Goal: Information Seeking & Learning: Learn about a topic

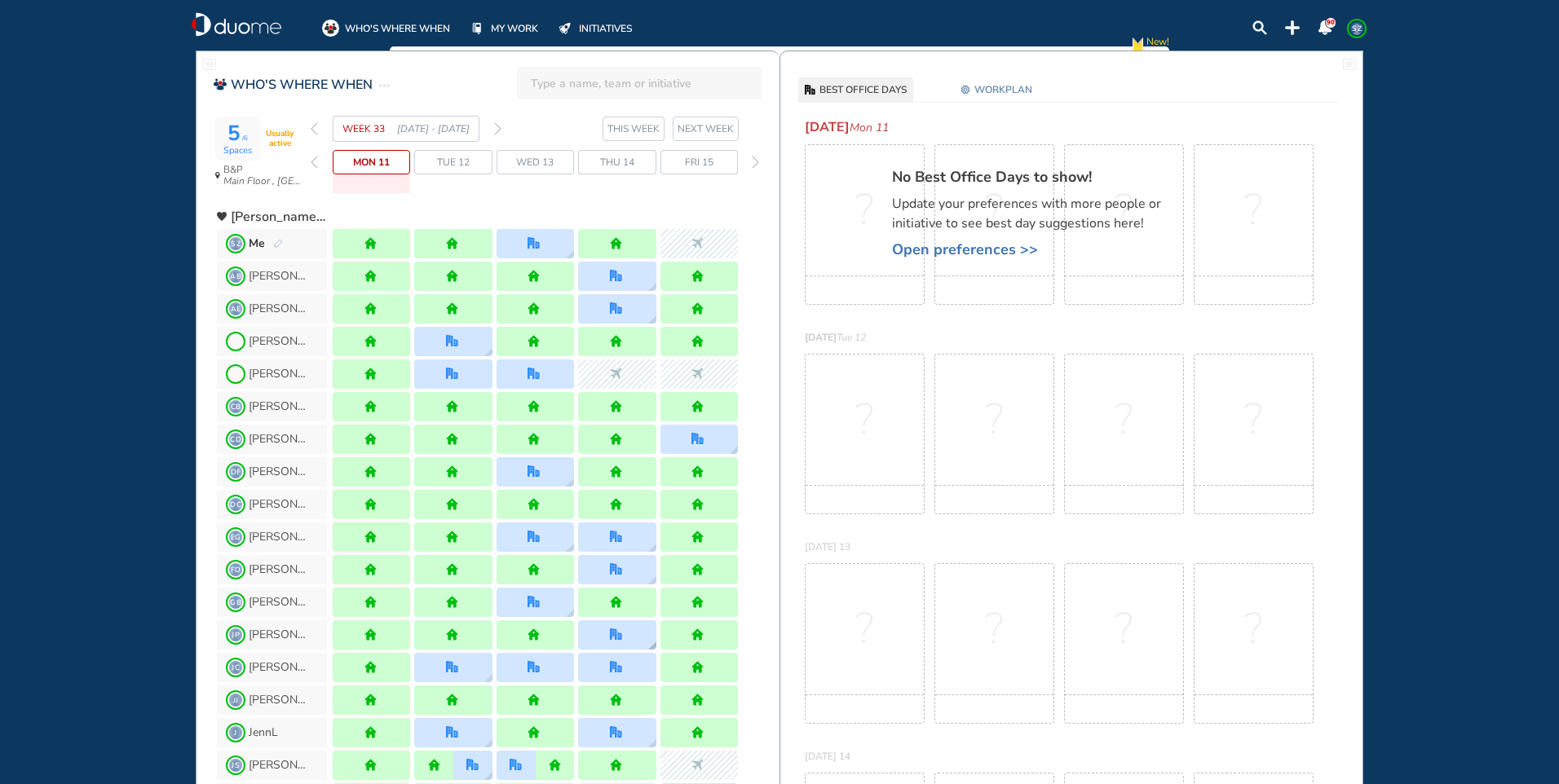
click at [616, 641] on img "office" at bounding box center [616, 635] width 12 height 12
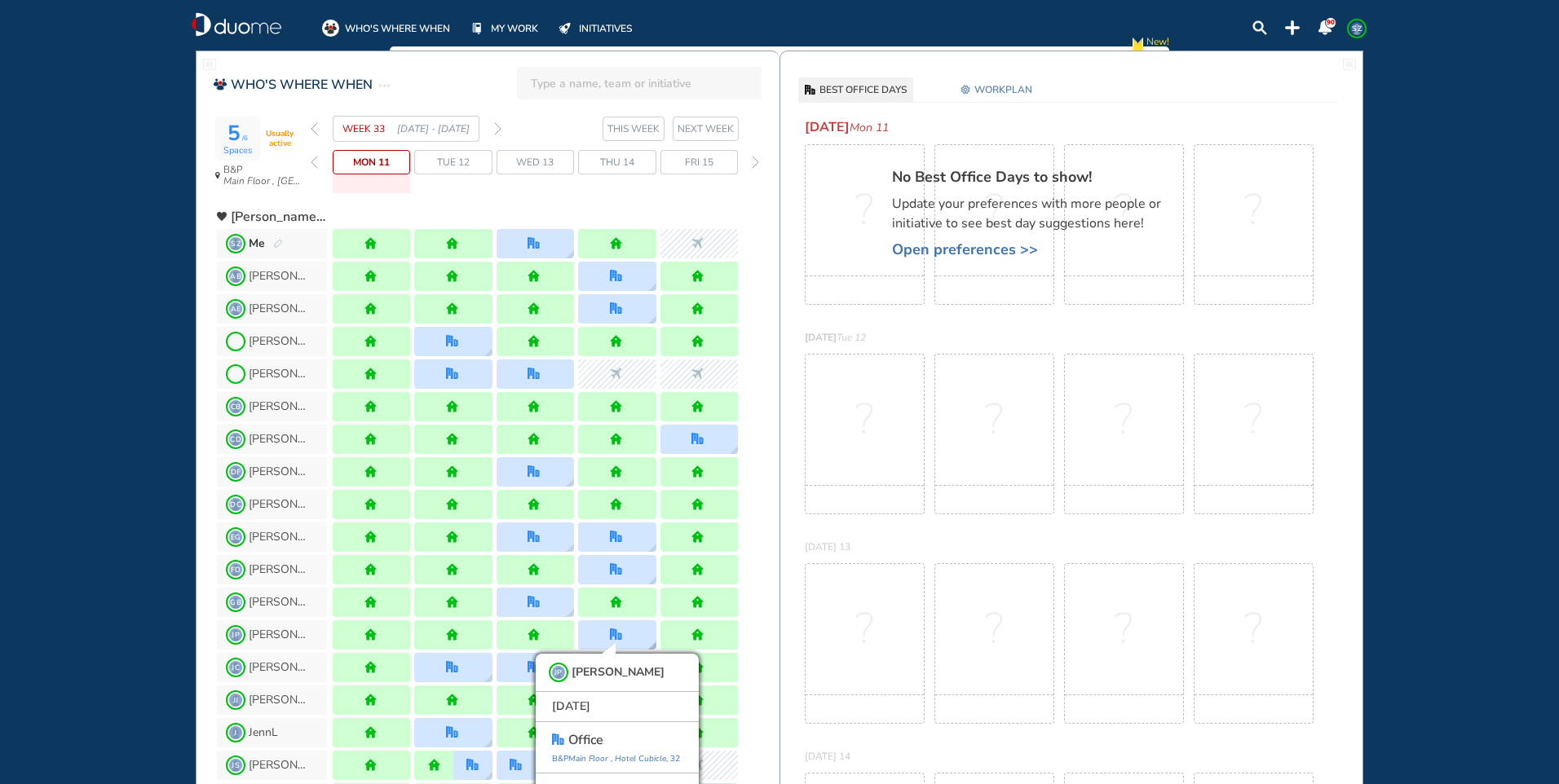
scroll to position [22, 0]
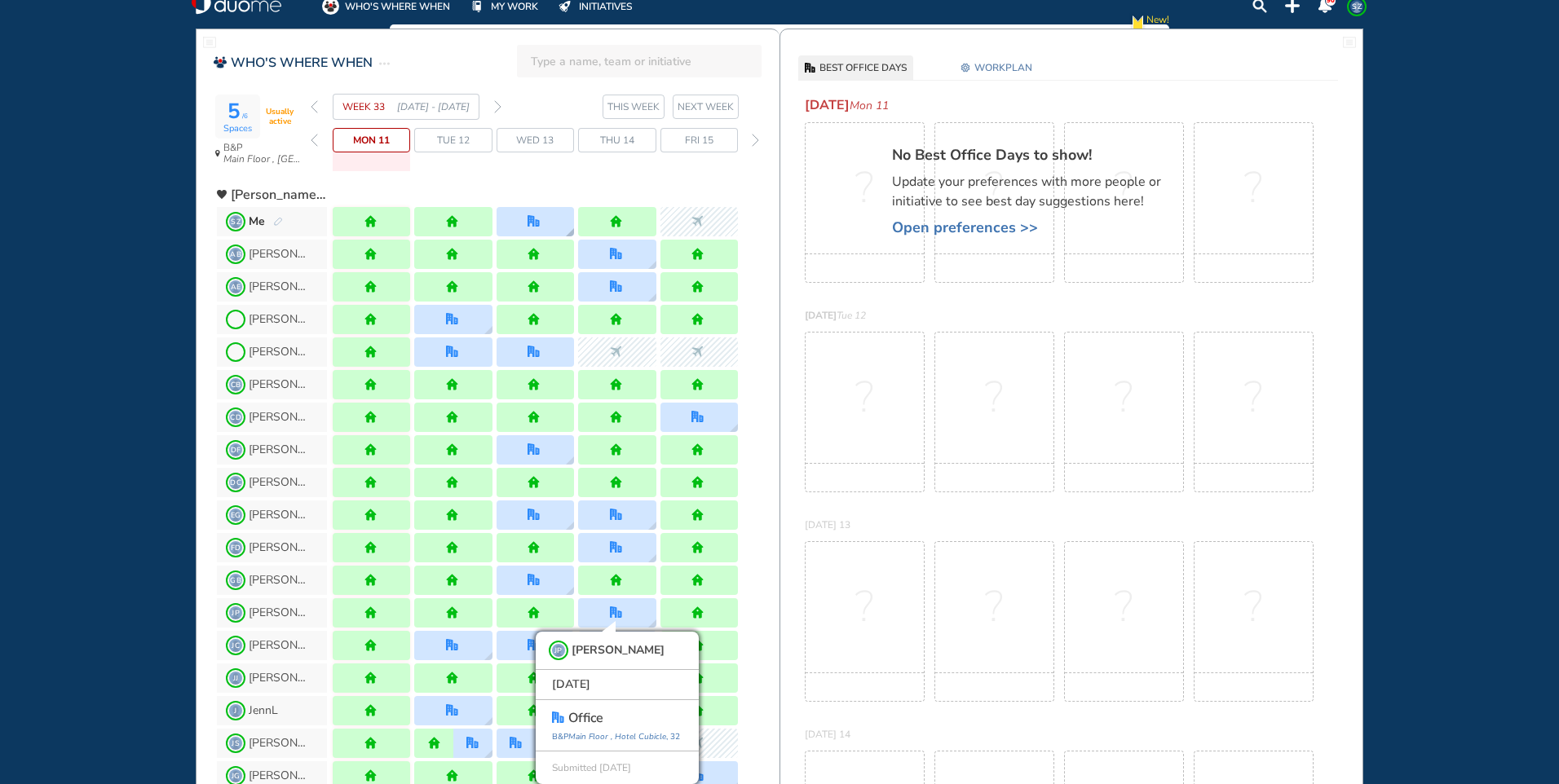
click at [555, 217] on div at bounding box center [535, 221] width 78 height 29
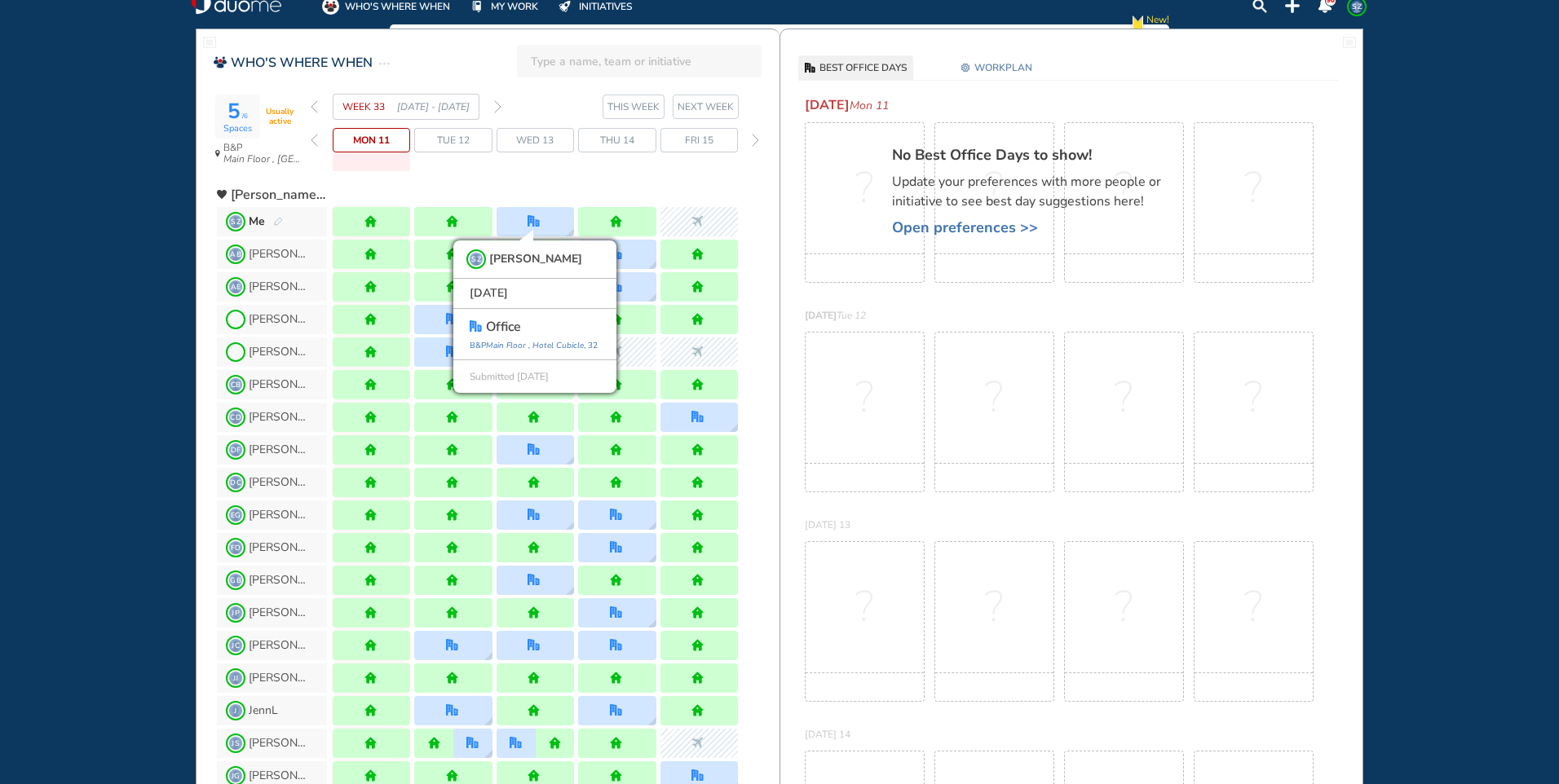
click at [497, 103] on img "forward week" at bounding box center [497, 107] width 7 height 13
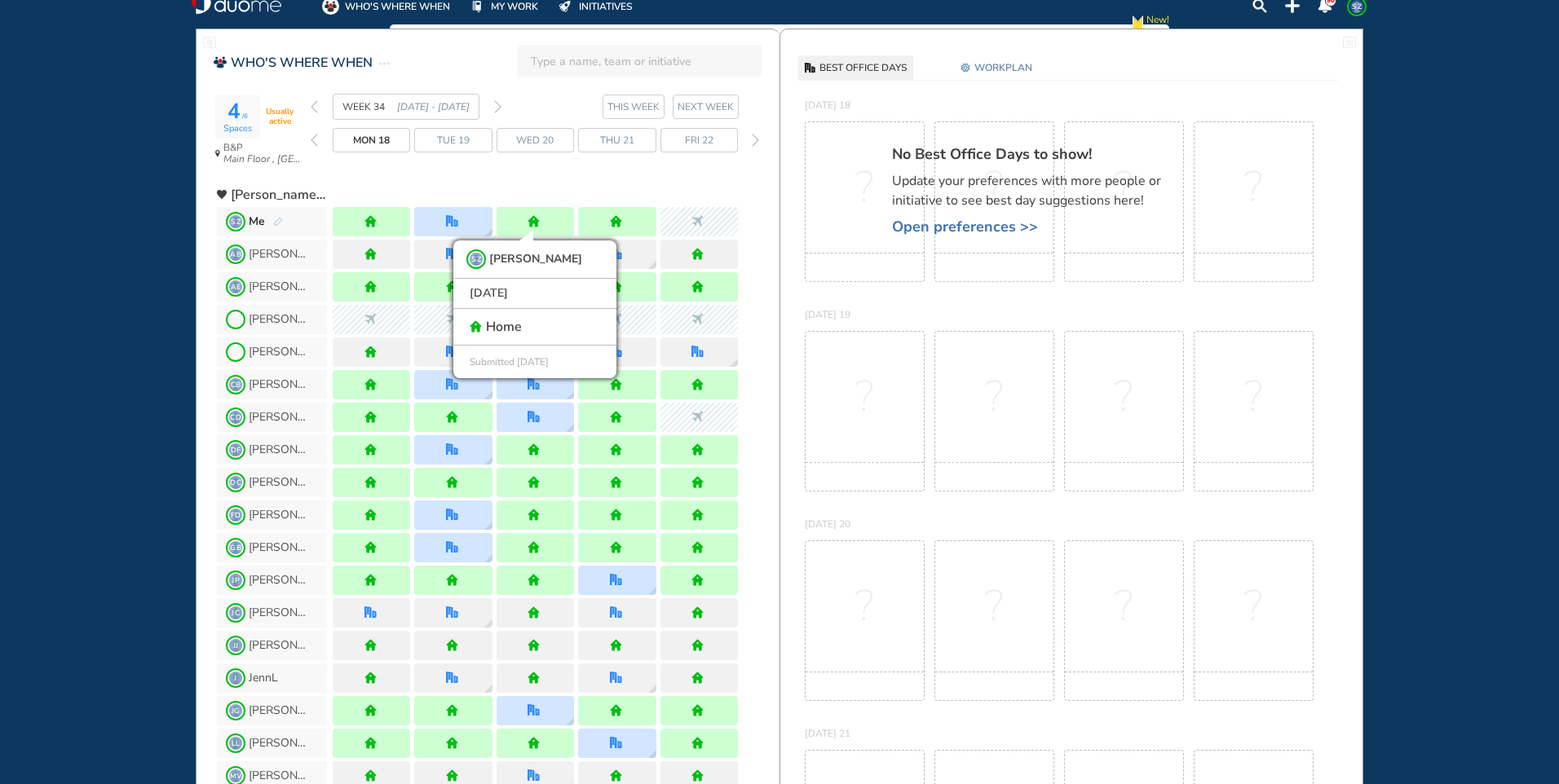
click at [316, 112] on img "back week" at bounding box center [314, 107] width 7 height 13
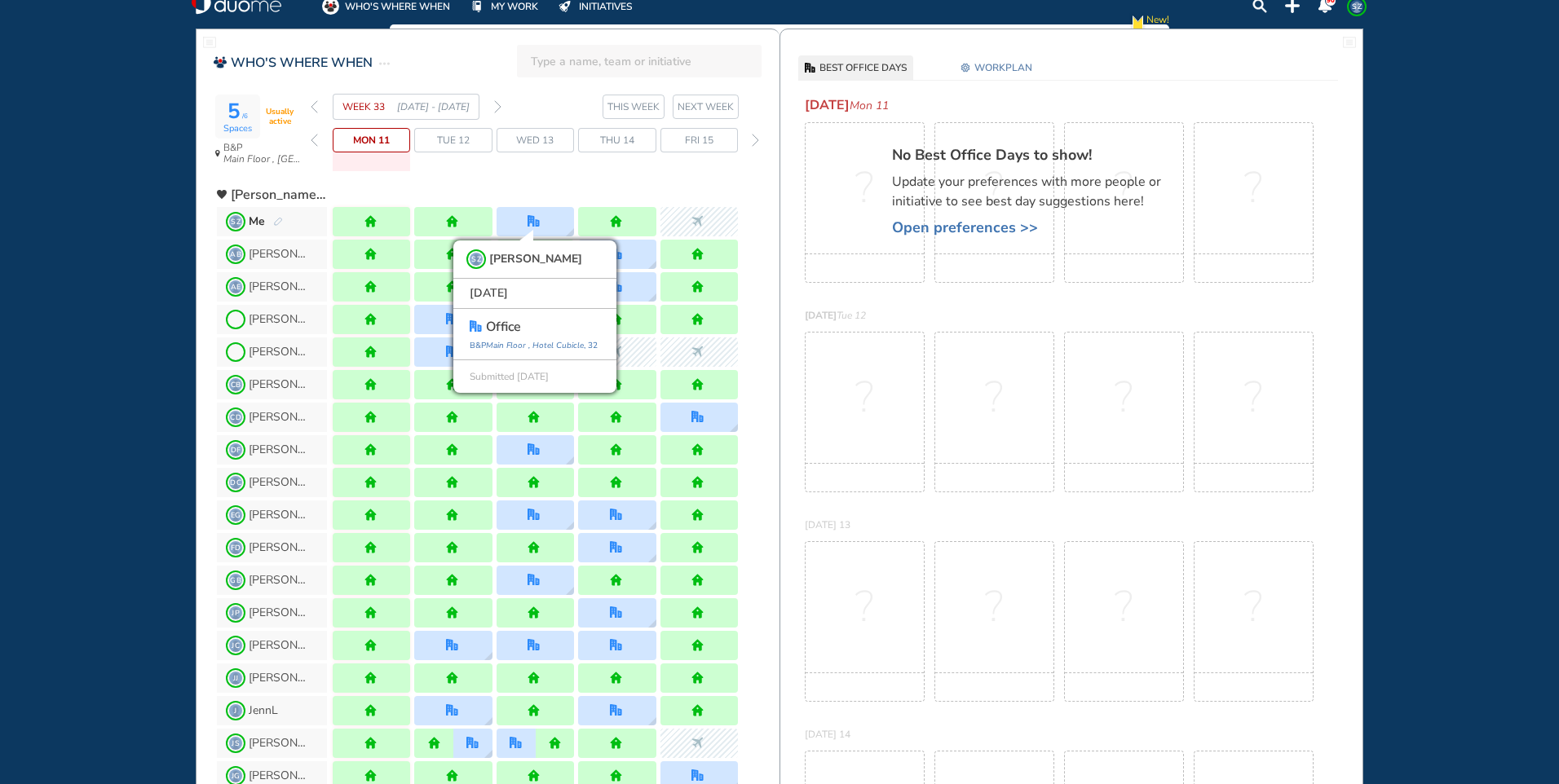
click at [539, 144] on span "Wed 13" at bounding box center [535, 140] width 38 height 16
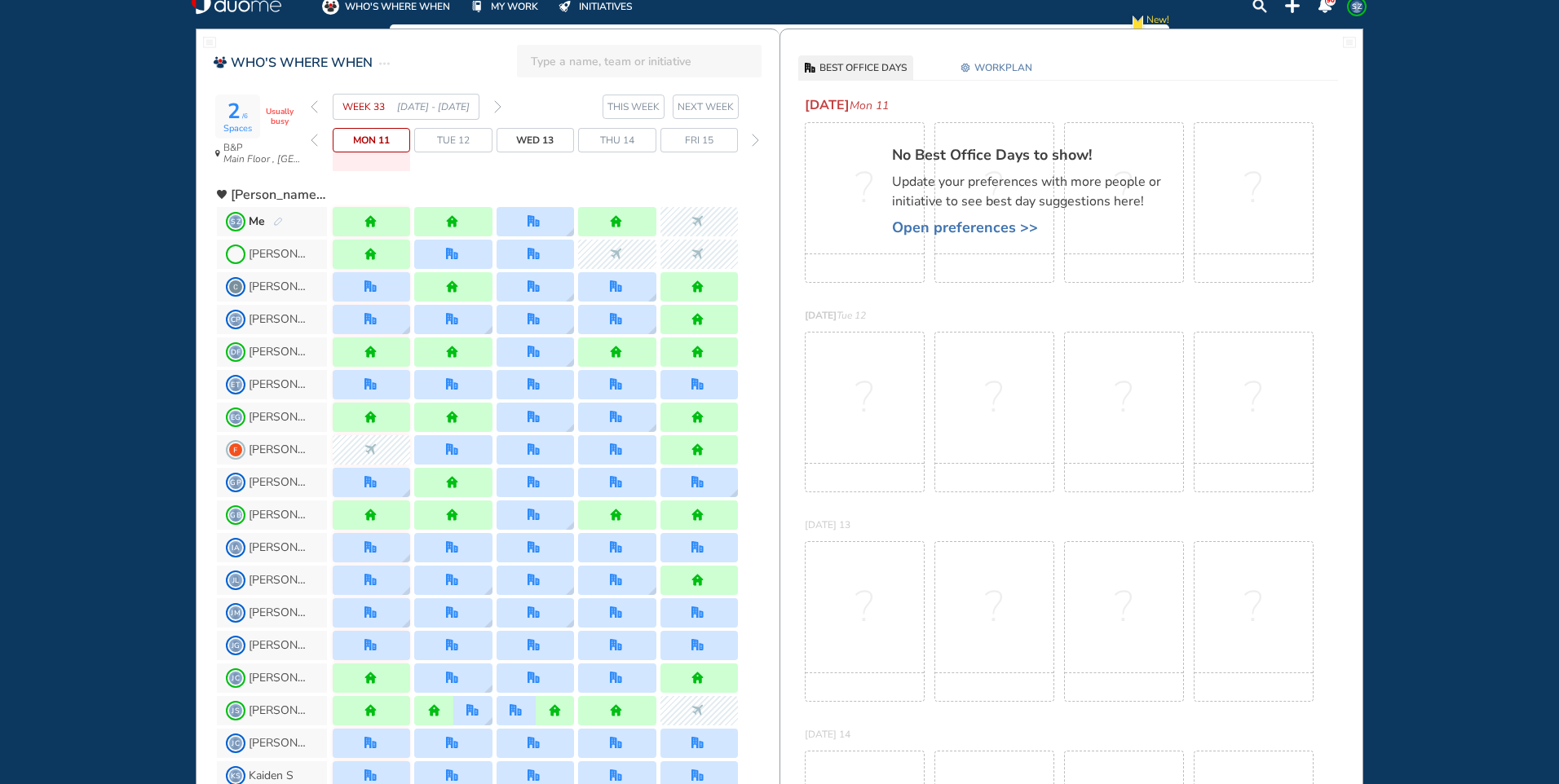
click at [539, 141] on span "Wed 13" at bounding box center [535, 140] width 38 height 16
click at [266, 141] on section "2 /6 Spaces Usually busy B&P Main Floor , [GEOGRAPHIC_DATA]" at bounding box center [257, 130] width 94 height 81
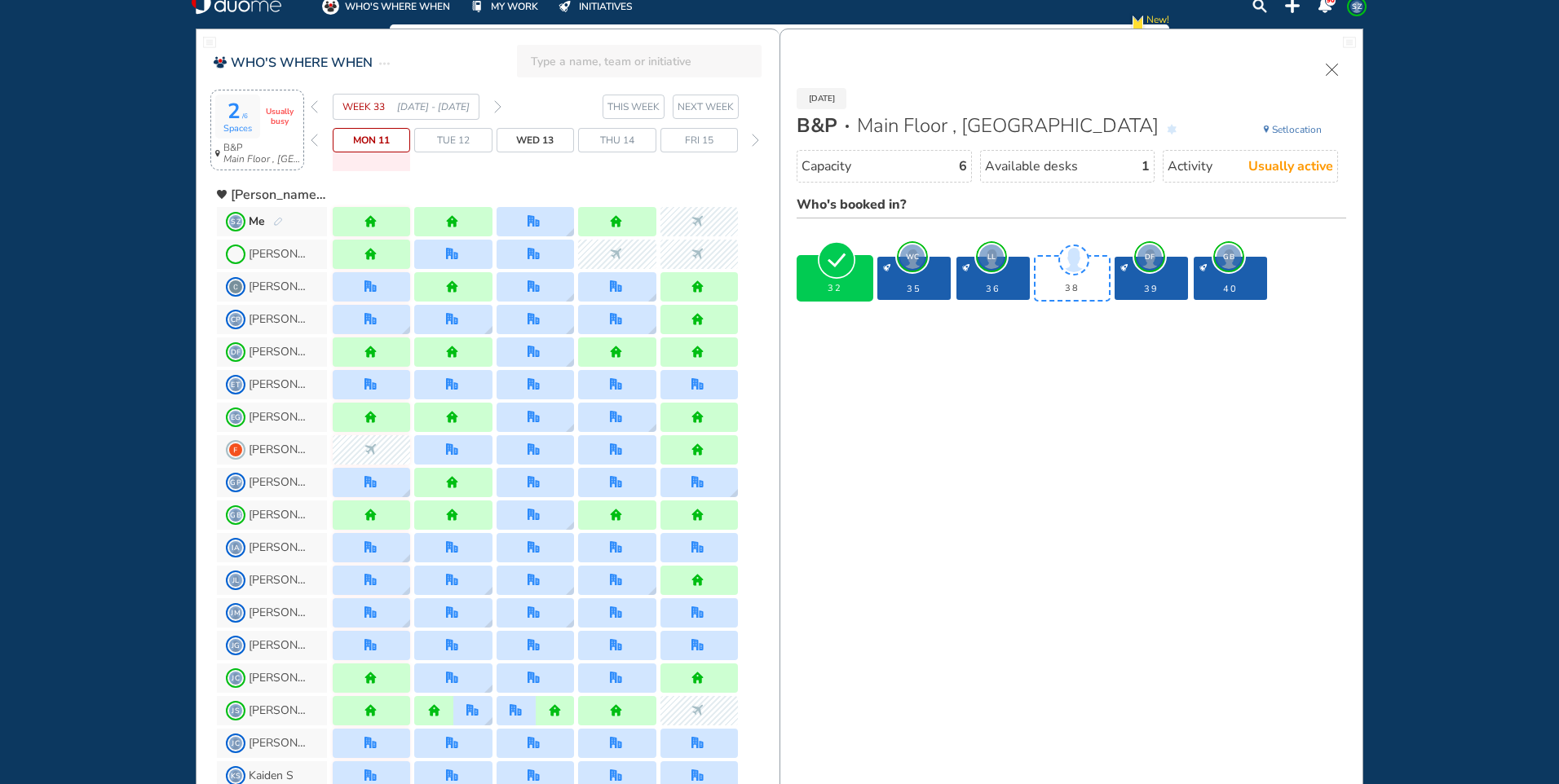
click at [916, 254] on span "WC" at bounding box center [912, 256] width 25 height 25
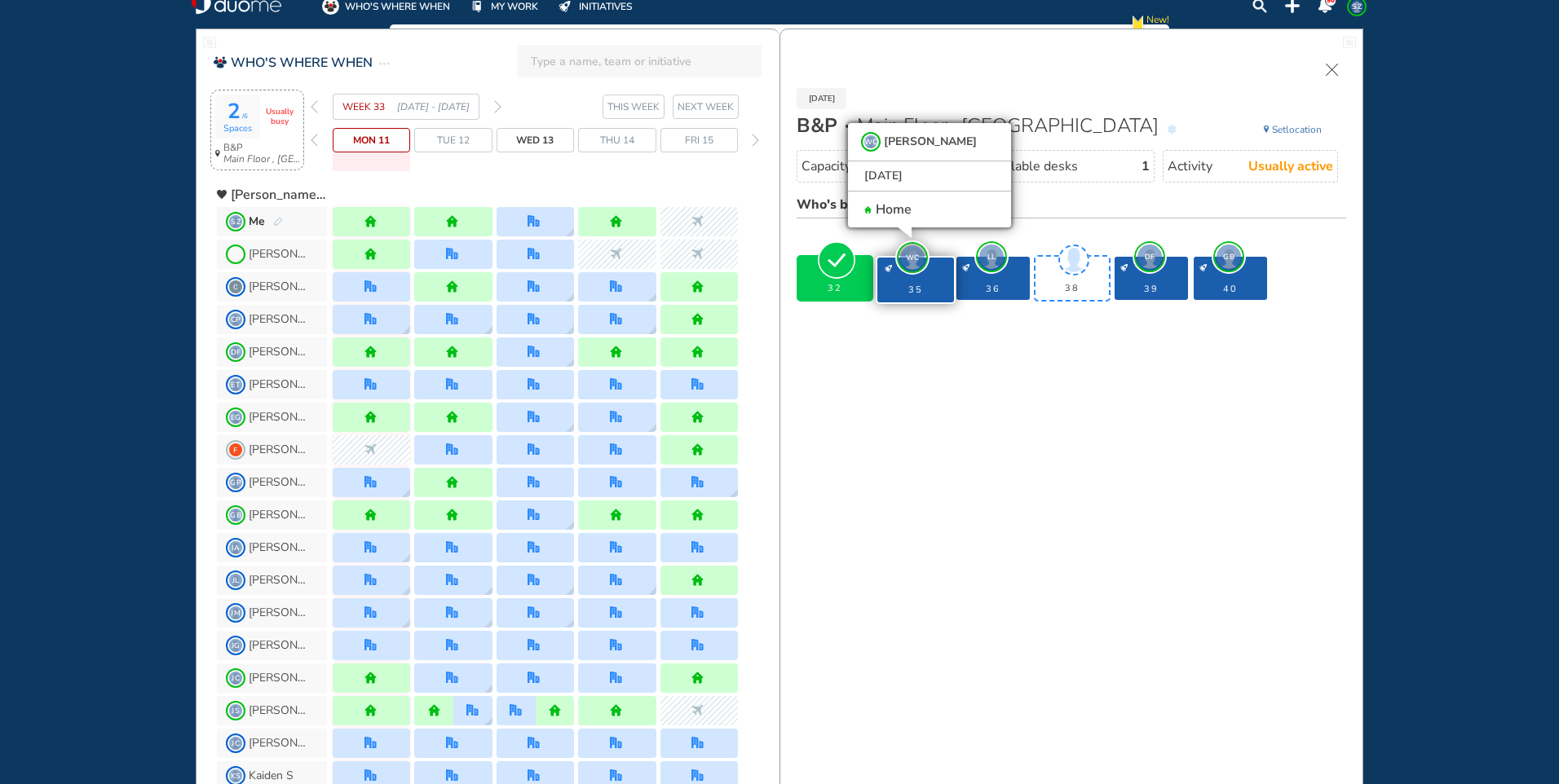
click at [990, 252] on span "LL" at bounding box center [991, 256] width 25 height 25
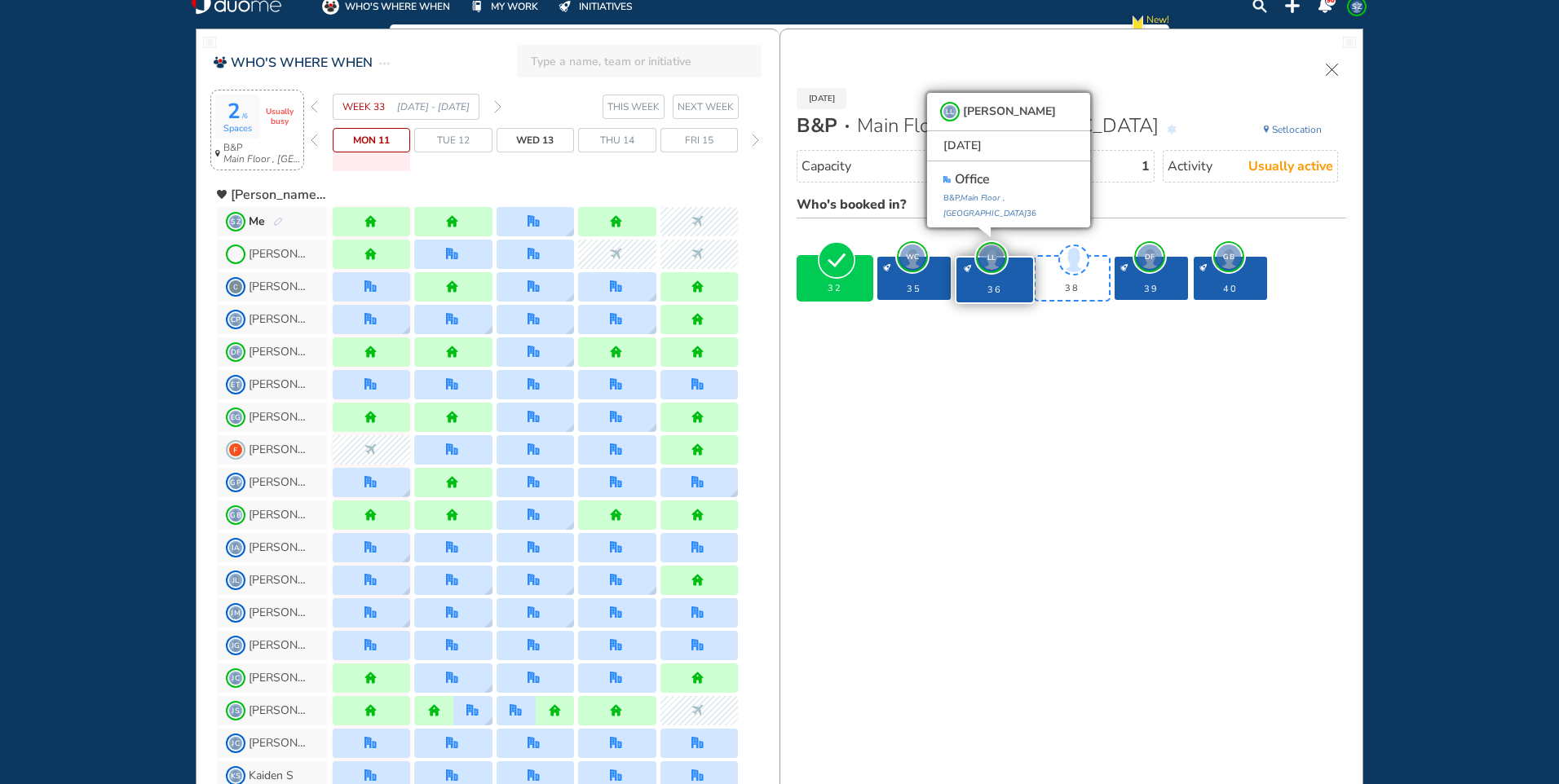
click at [499, 106] on img "forward week" at bounding box center [497, 107] width 7 height 13
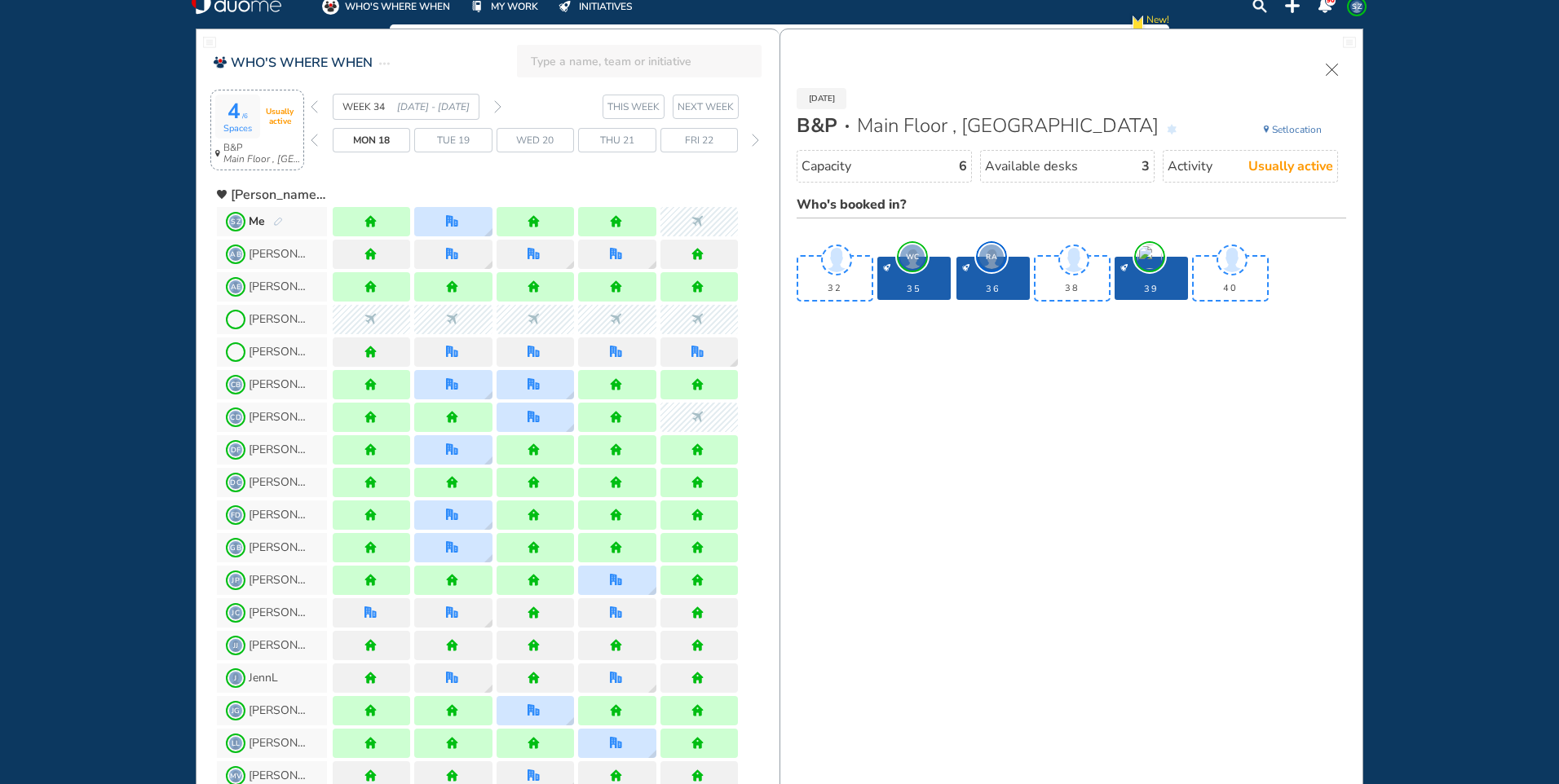
click at [464, 138] on span "Tue 19" at bounding box center [453, 140] width 33 height 16
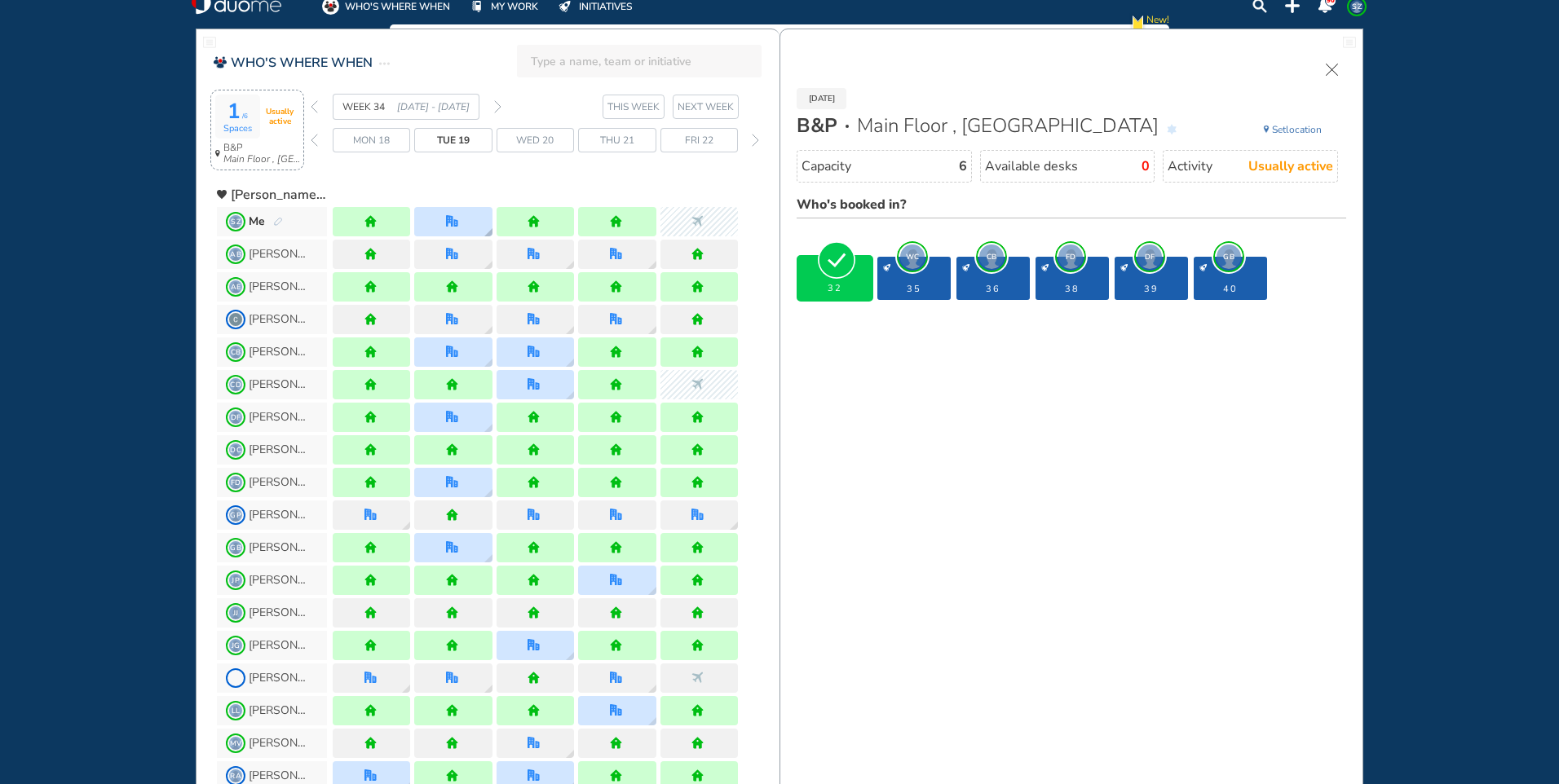
click at [459, 225] on img "office" at bounding box center [452, 221] width 12 height 12
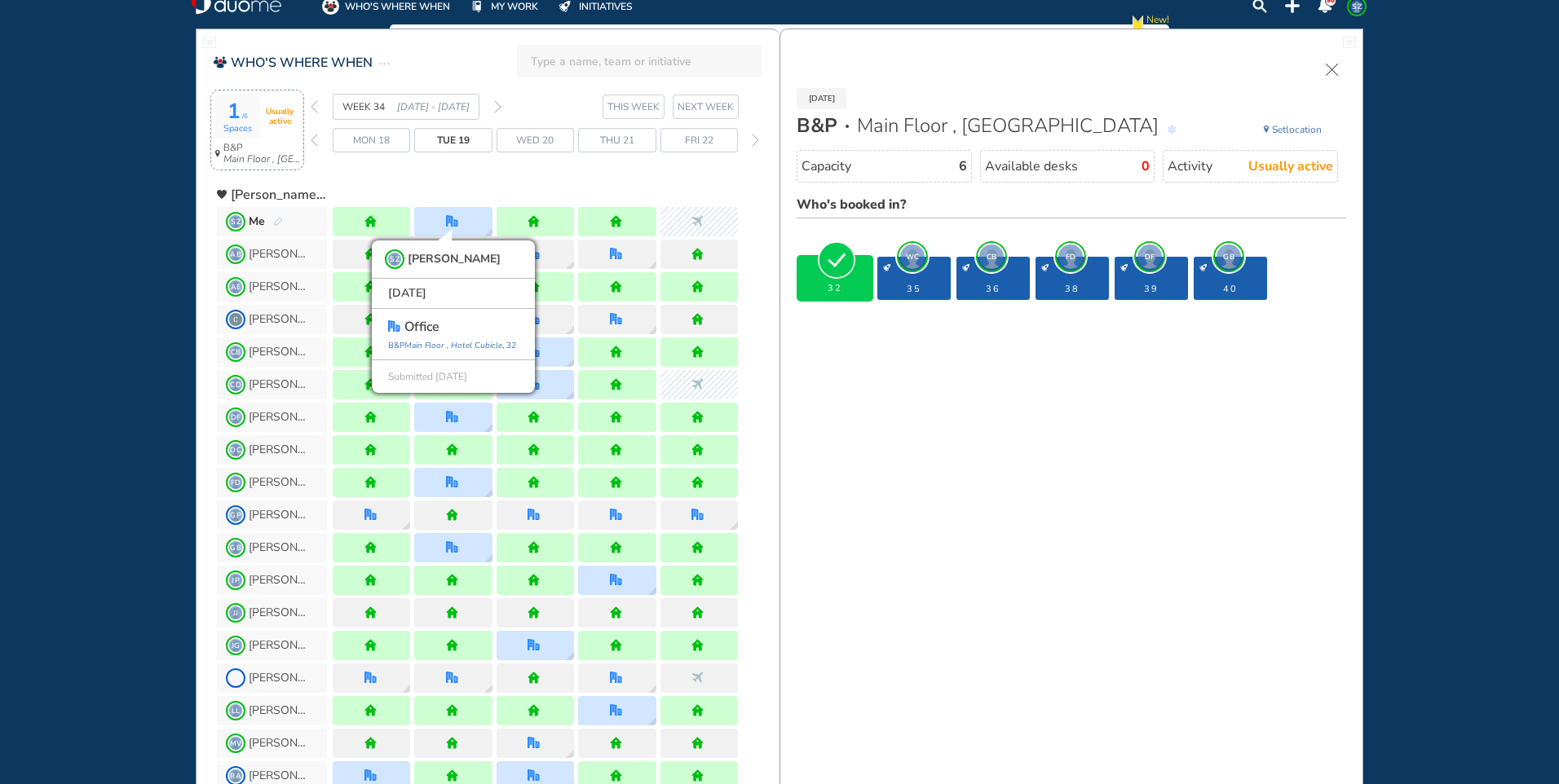
click at [914, 261] on span "WC" at bounding box center [912, 256] width 25 height 25
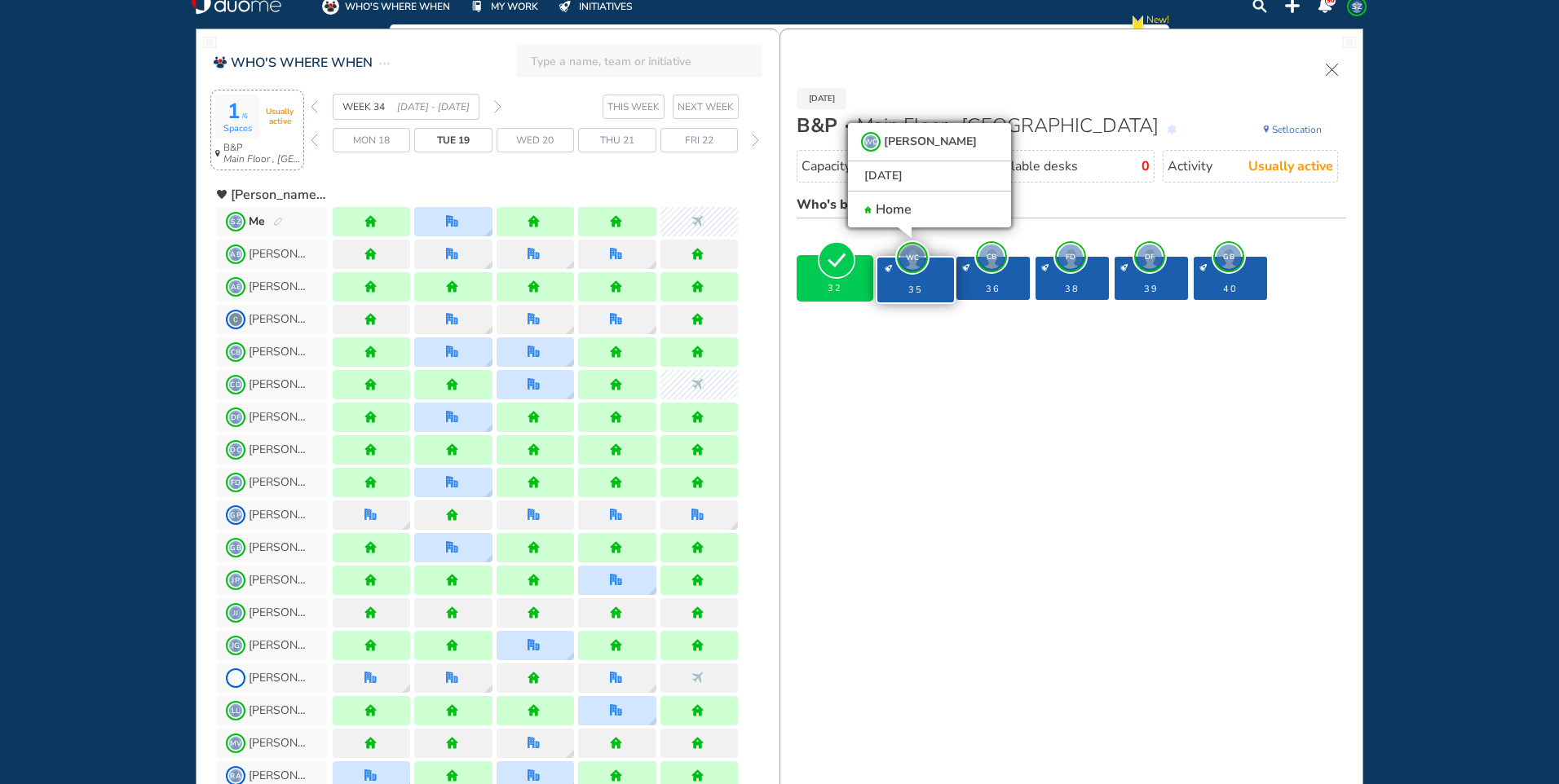
click at [988, 253] on span "CB" at bounding box center [991, 256] width 25 height 25
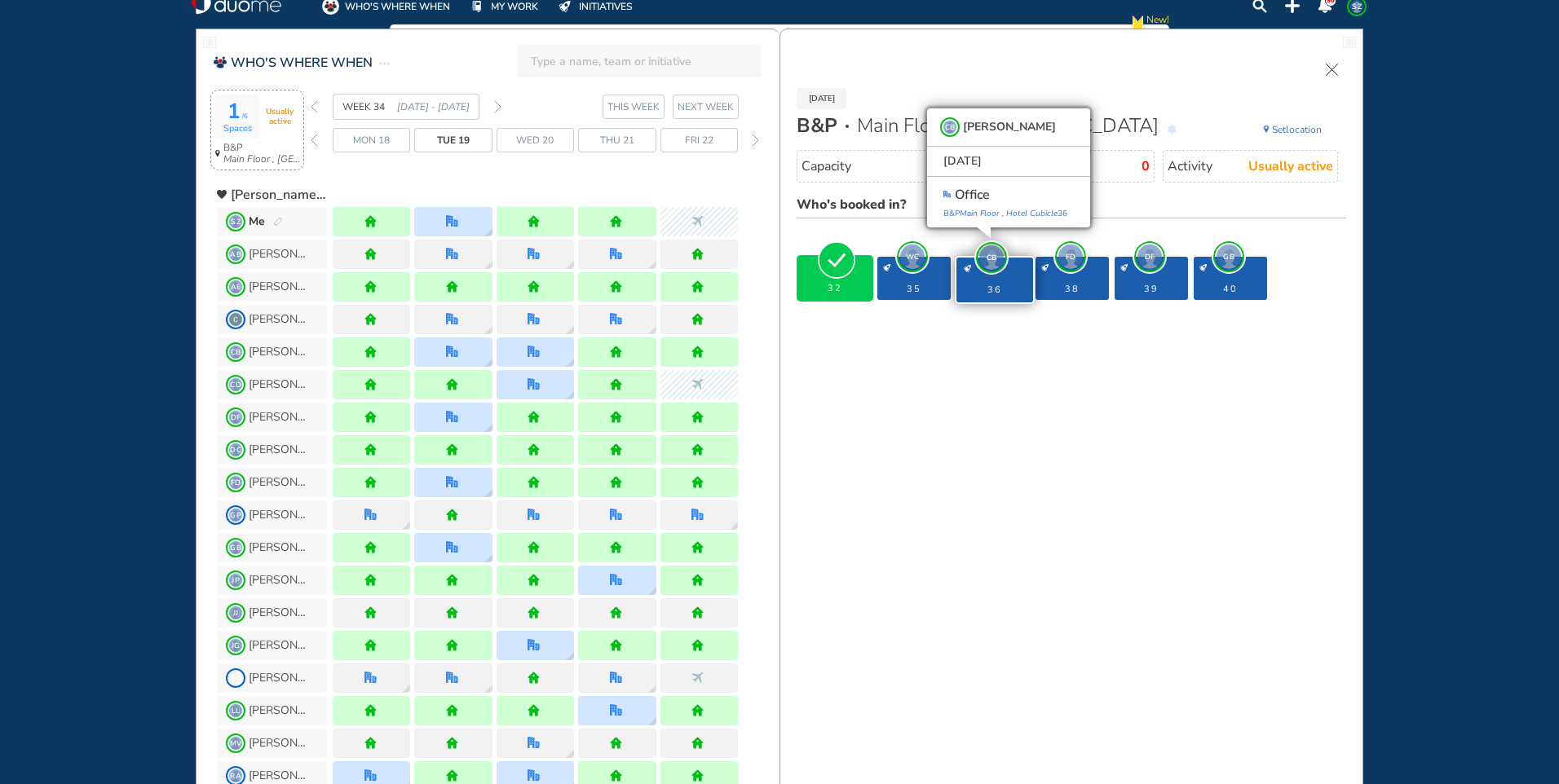
click at [1070, 260] on span "FD" at bounding box center [1071, 256] width 25 height 25
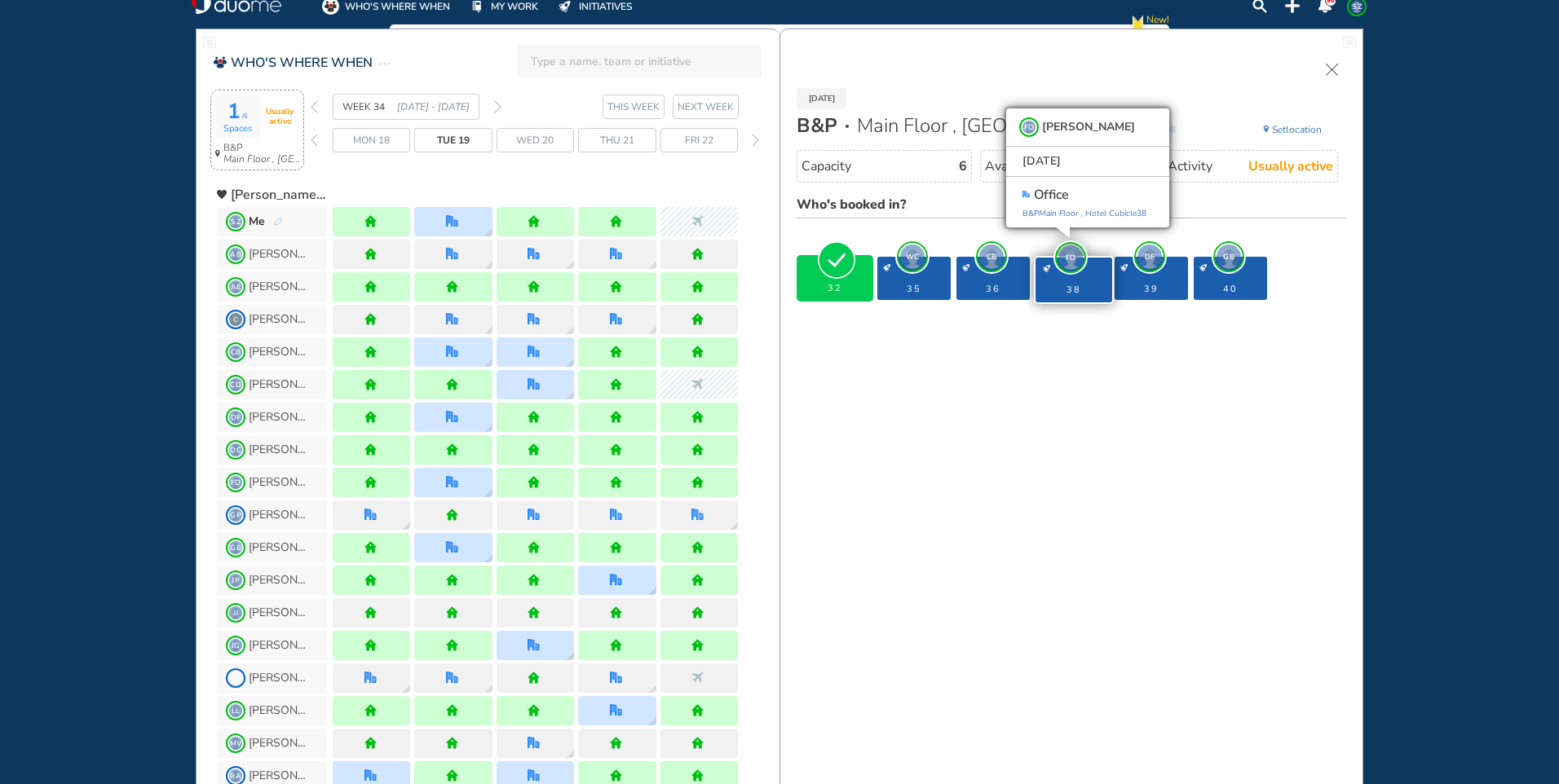
click at [1141, 252] on span "DF" at bounding box center [1149, 256] width 25 height 25
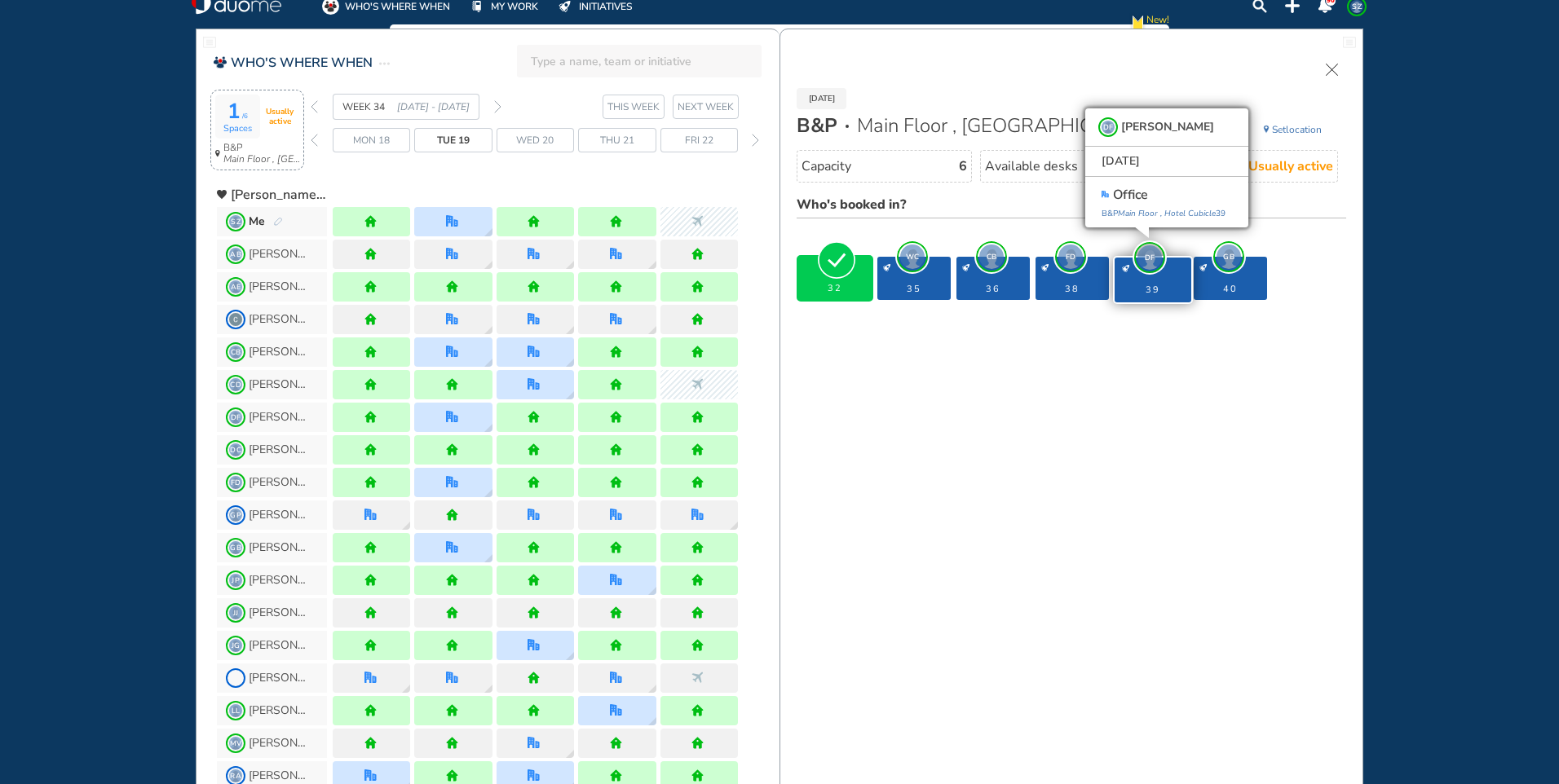
click at [1234, 257] on span "GB" at bounding box center [1228, 256] width 25 height 25
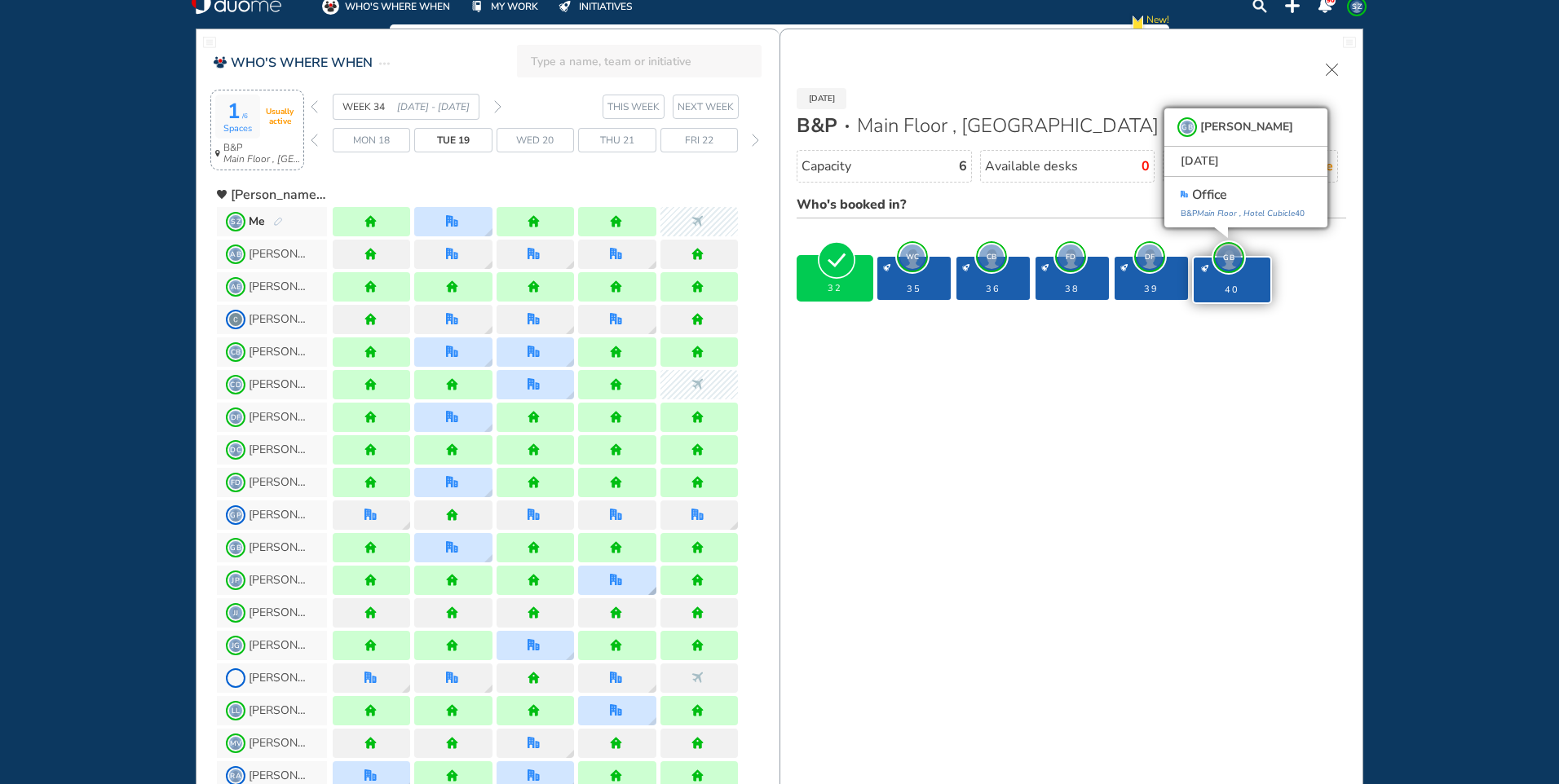
click at [637, 582] on div at bounding box center [617, 580] width 78 height 29
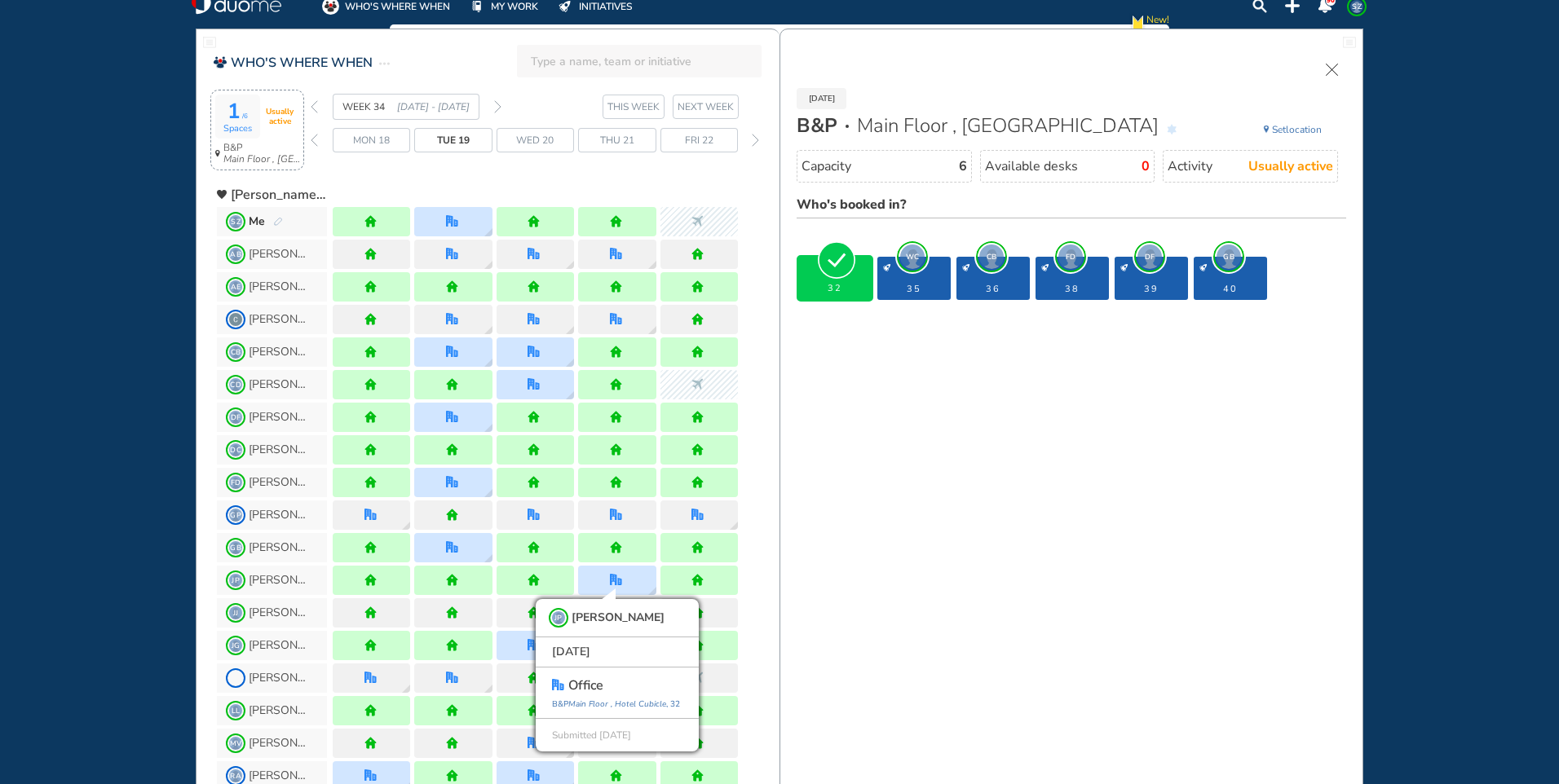
click at [499, 106] on img "forward week" at bounding box center [497, 107] width 7 height 13
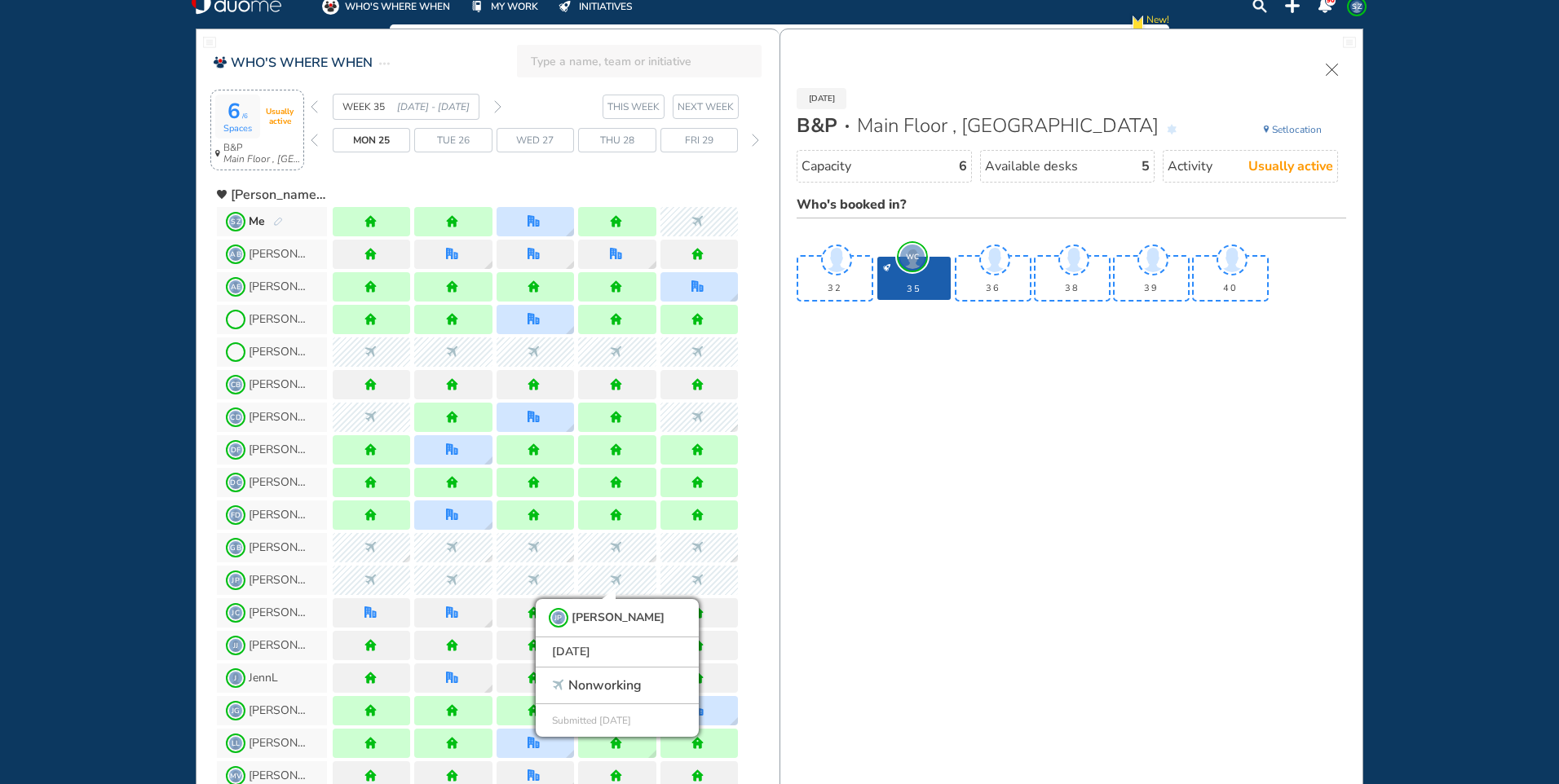
click at [520, 135] on span "Wed 27" at bounding box center [535, 140] width 38 height 16
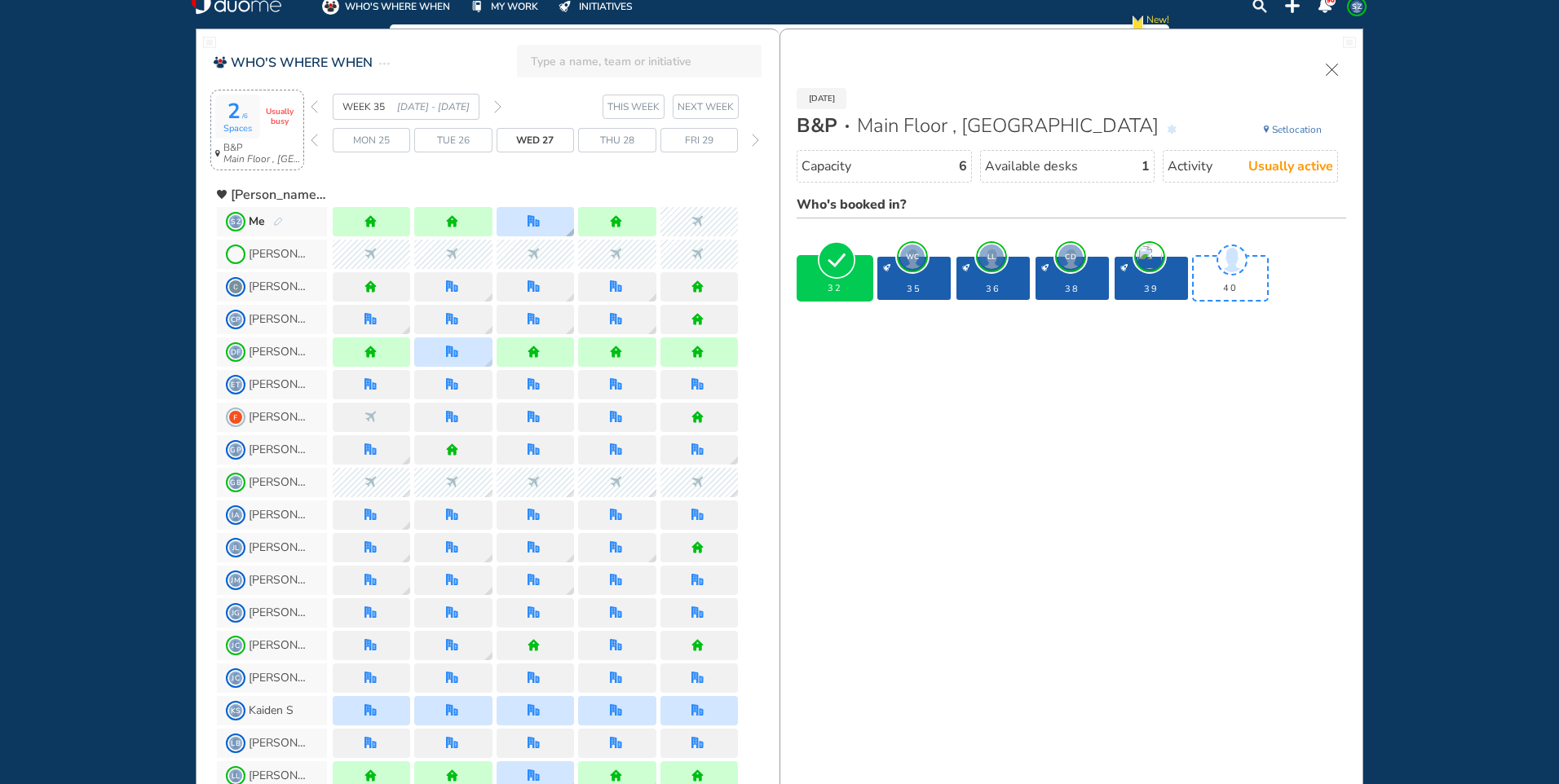
click at [554, 218] on div at bounding box center [535, 221] width 78 height 29
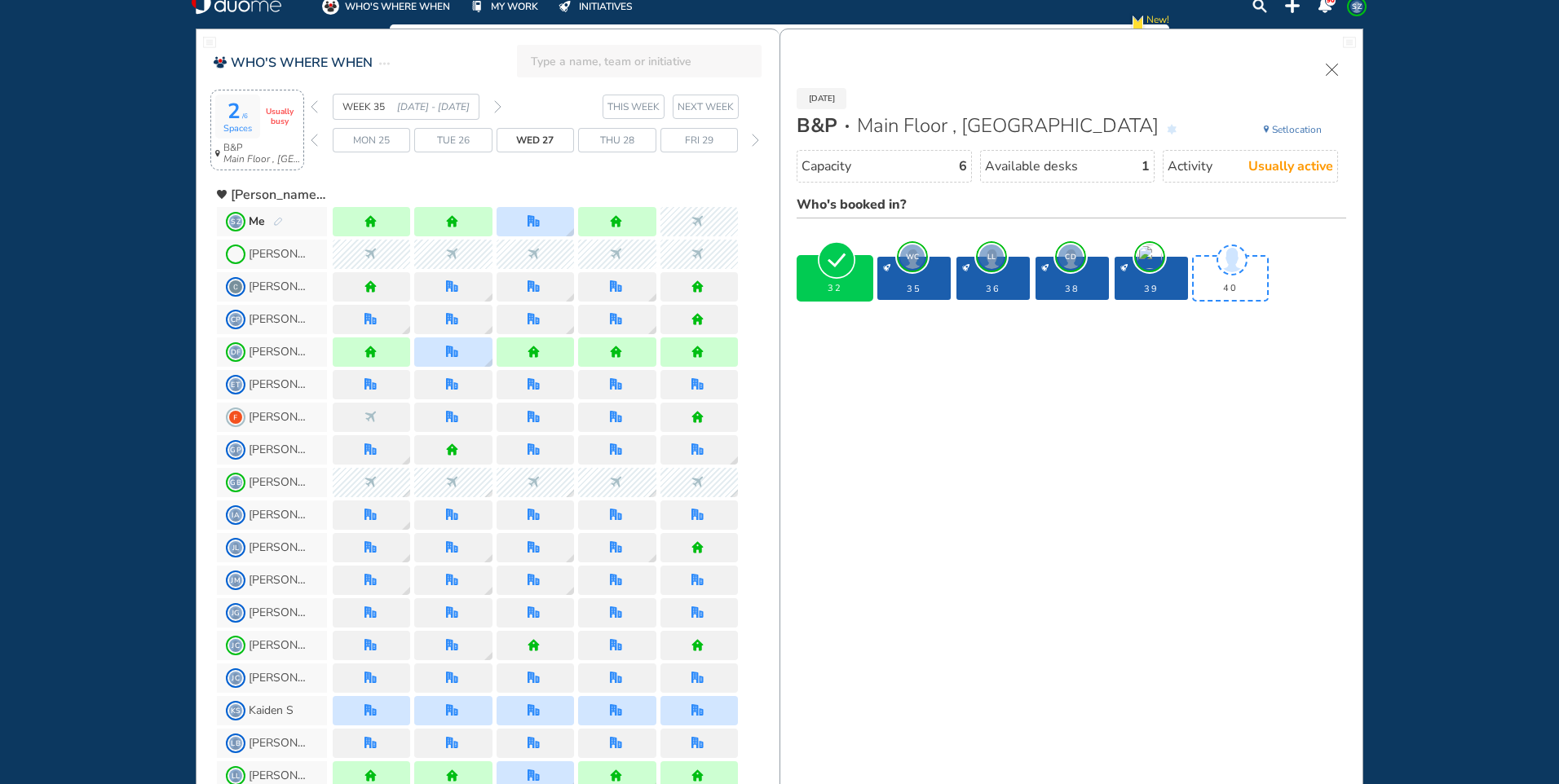
click at [557, 140] on div "Wed 27" at bounding box center [535, 139] width 78 height 25
click at [269, 133] on div "2 /6 Spaces Usually busy" at bounding box center [257, 117] width 84 height 44
click at [992, 260] on span "LL" at bounding box center [991, 256] width 25 height 25
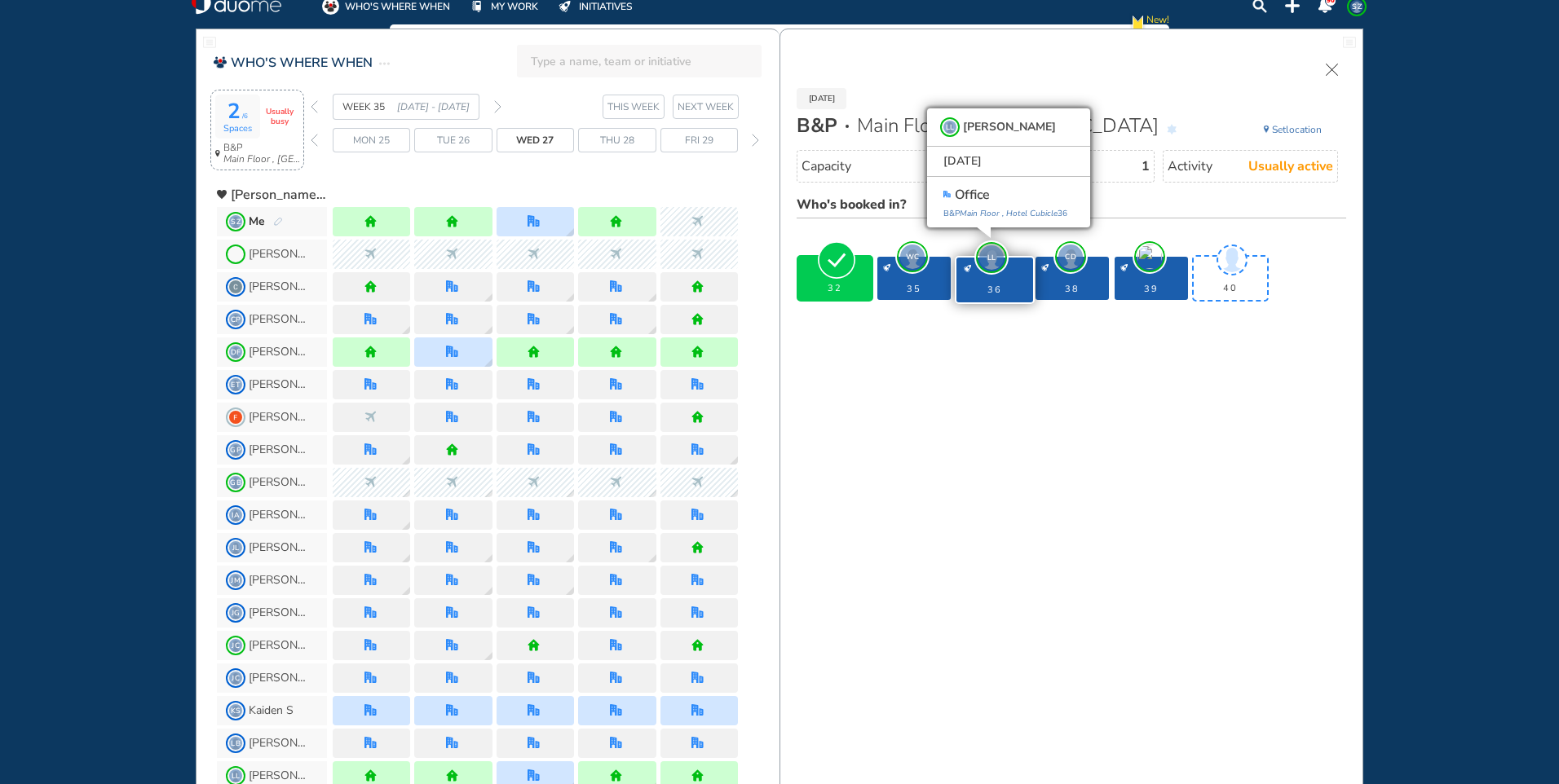
click at [1073, 257] on span "CD" at bounding box center [1071, 256] width 25 height 25
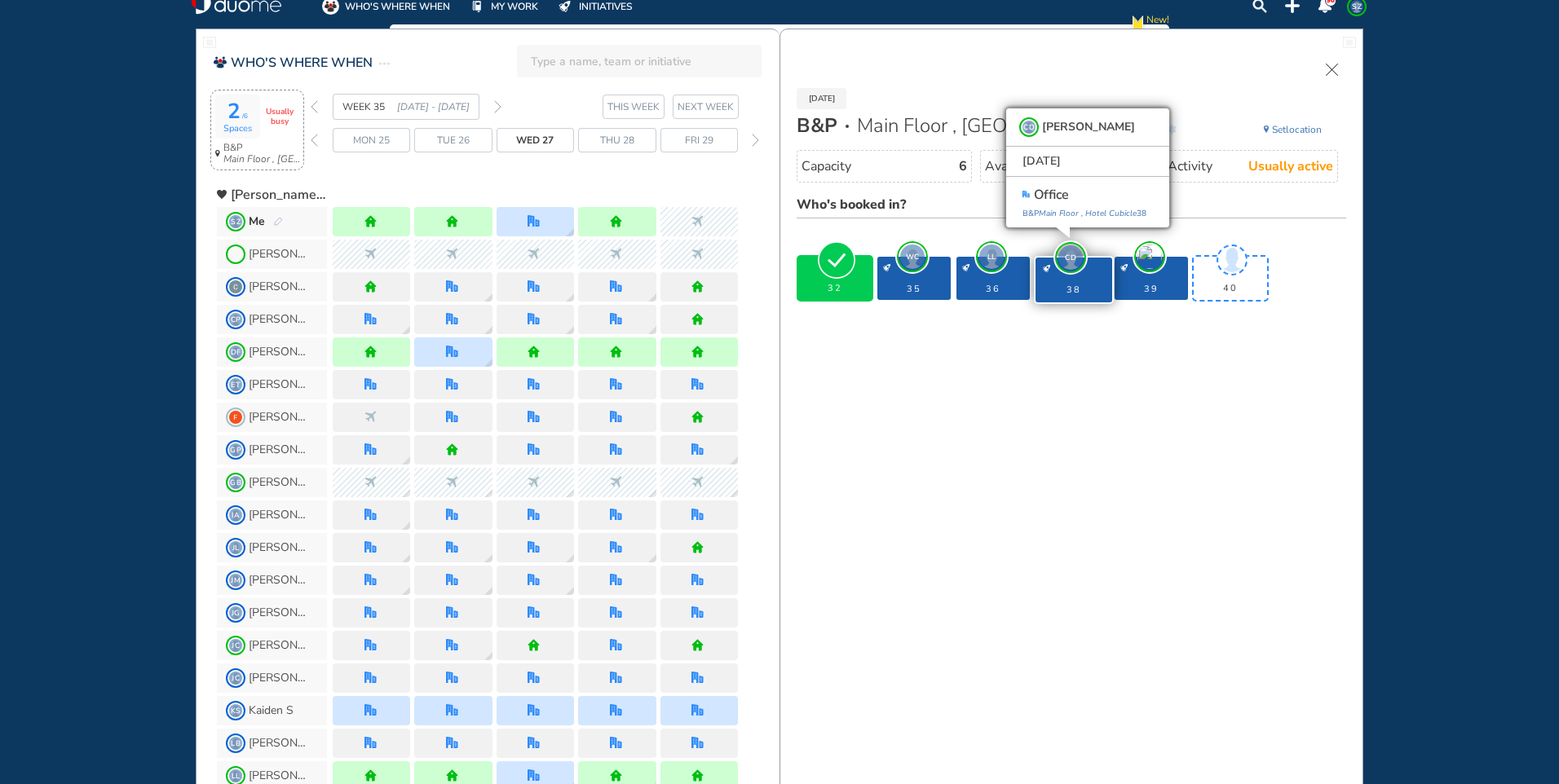
click at [1151, 264] on div "desk-details" at bounding box center [1151, 267] width 62 height 7
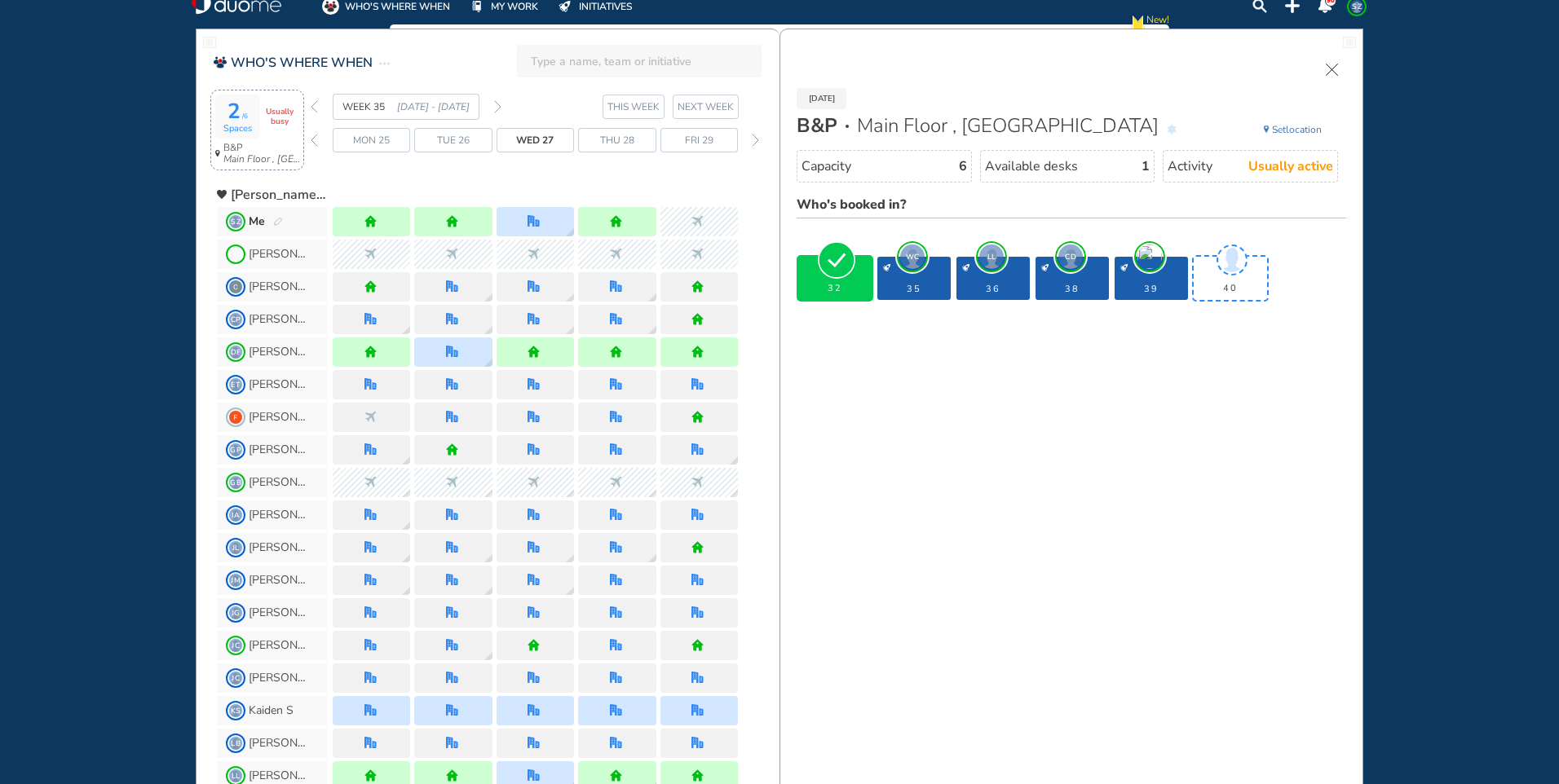
scroll to position [0, 0]
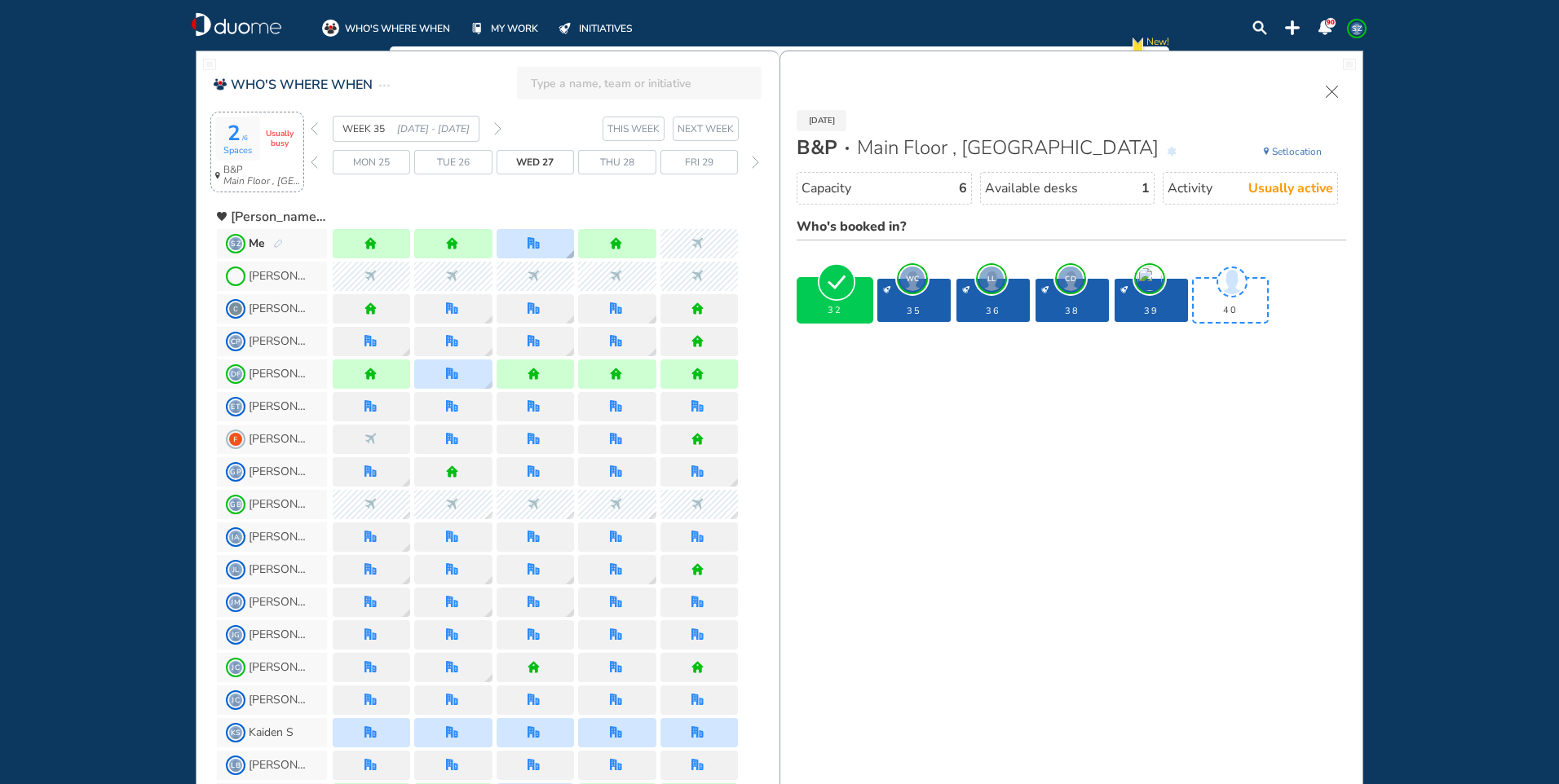
click at [537, 239] on img "office" at bounding box center [533, 243] width 12 height 12
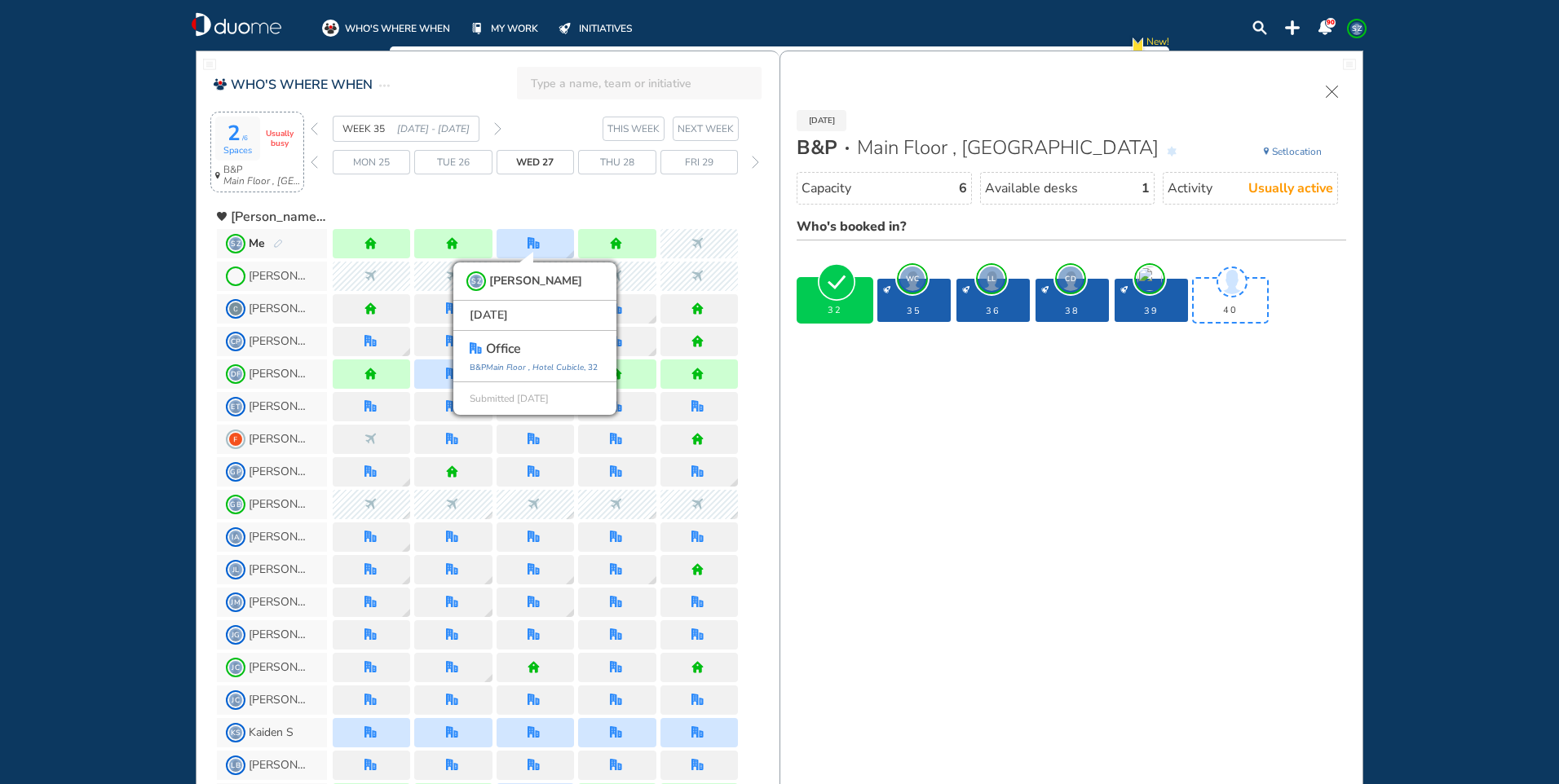
click at [499, 125] on img "forward week" at bounding box center [497, 129] width 7 height 13
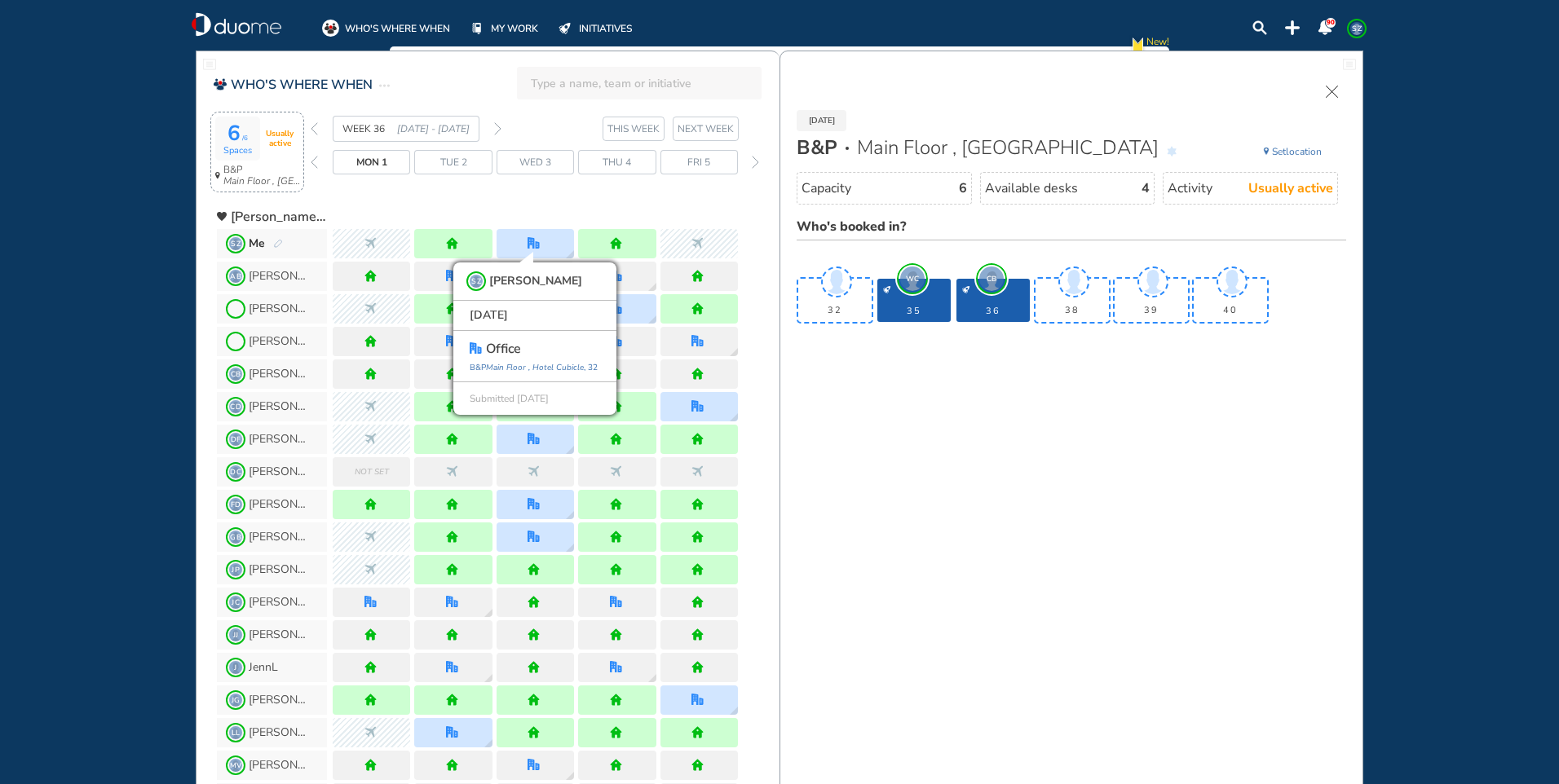
click at [553, 158] on div "Wed 3" at bounding box center [535, 161] width 78 height 25
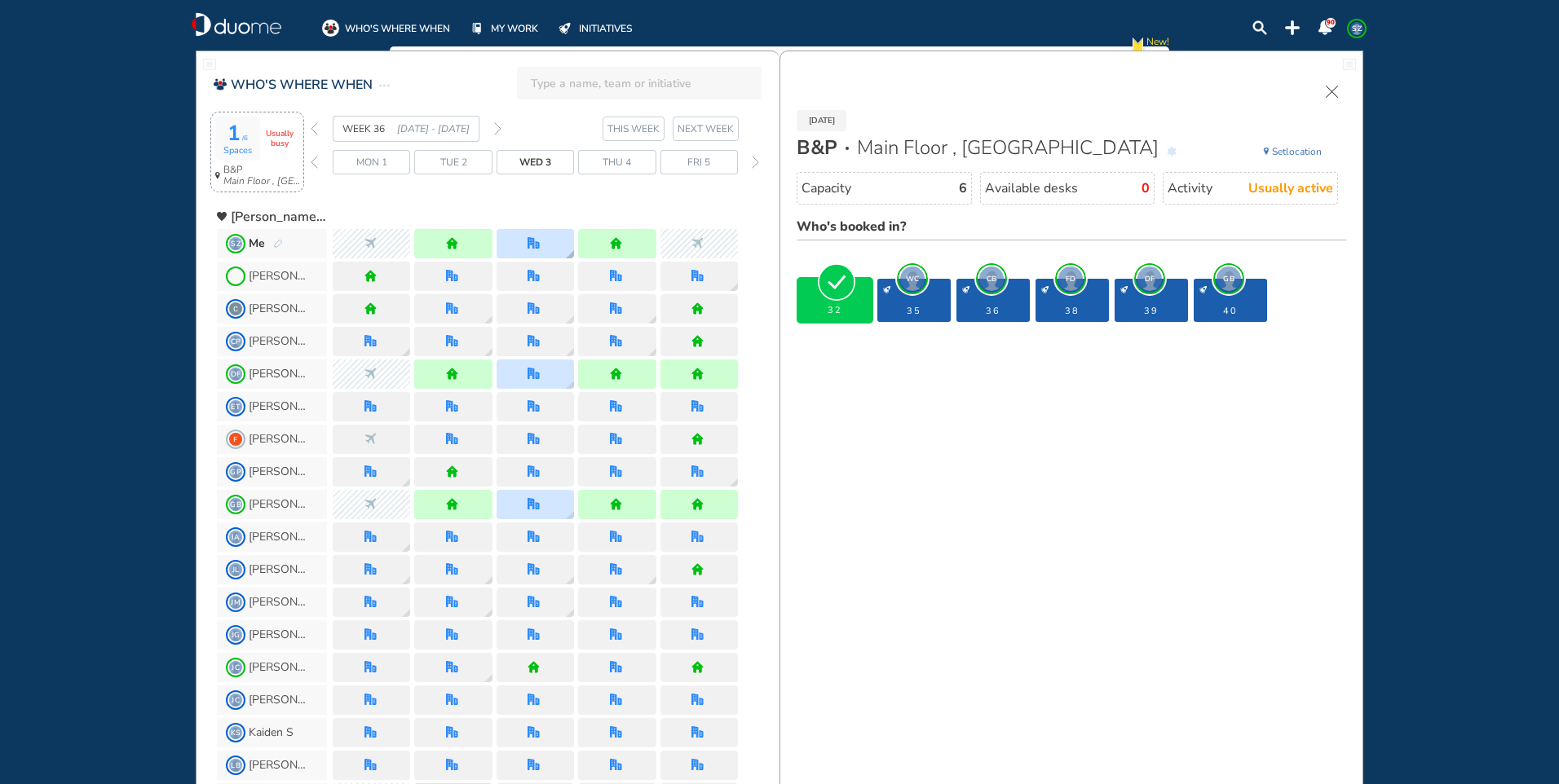
click at [553, 233] on div at bounding box center [535, 243] width 78 height 29
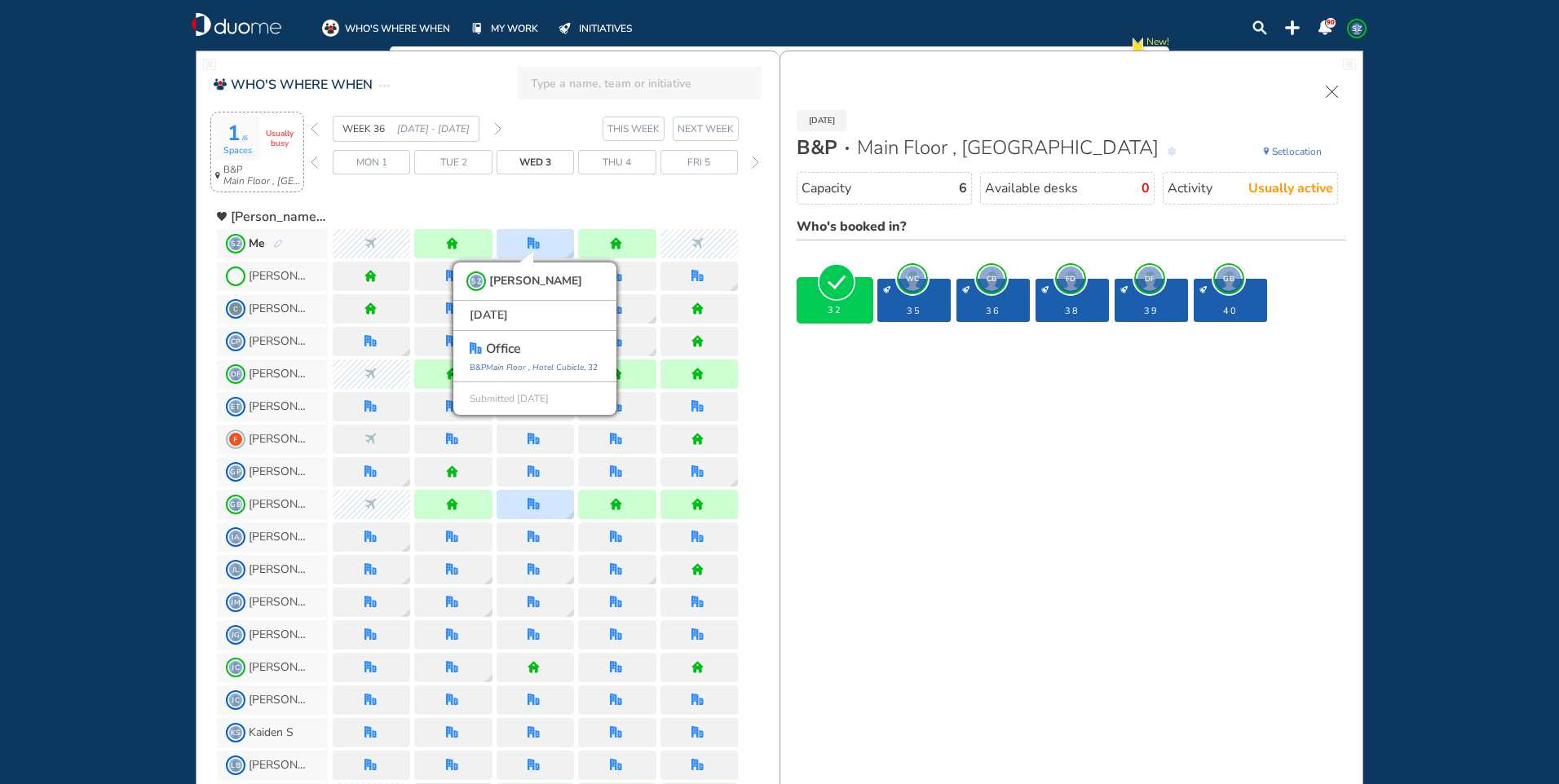
click at [257, 122] on div "1 /6 Spaces" at bounding box center [237, 138] width 45 height 44
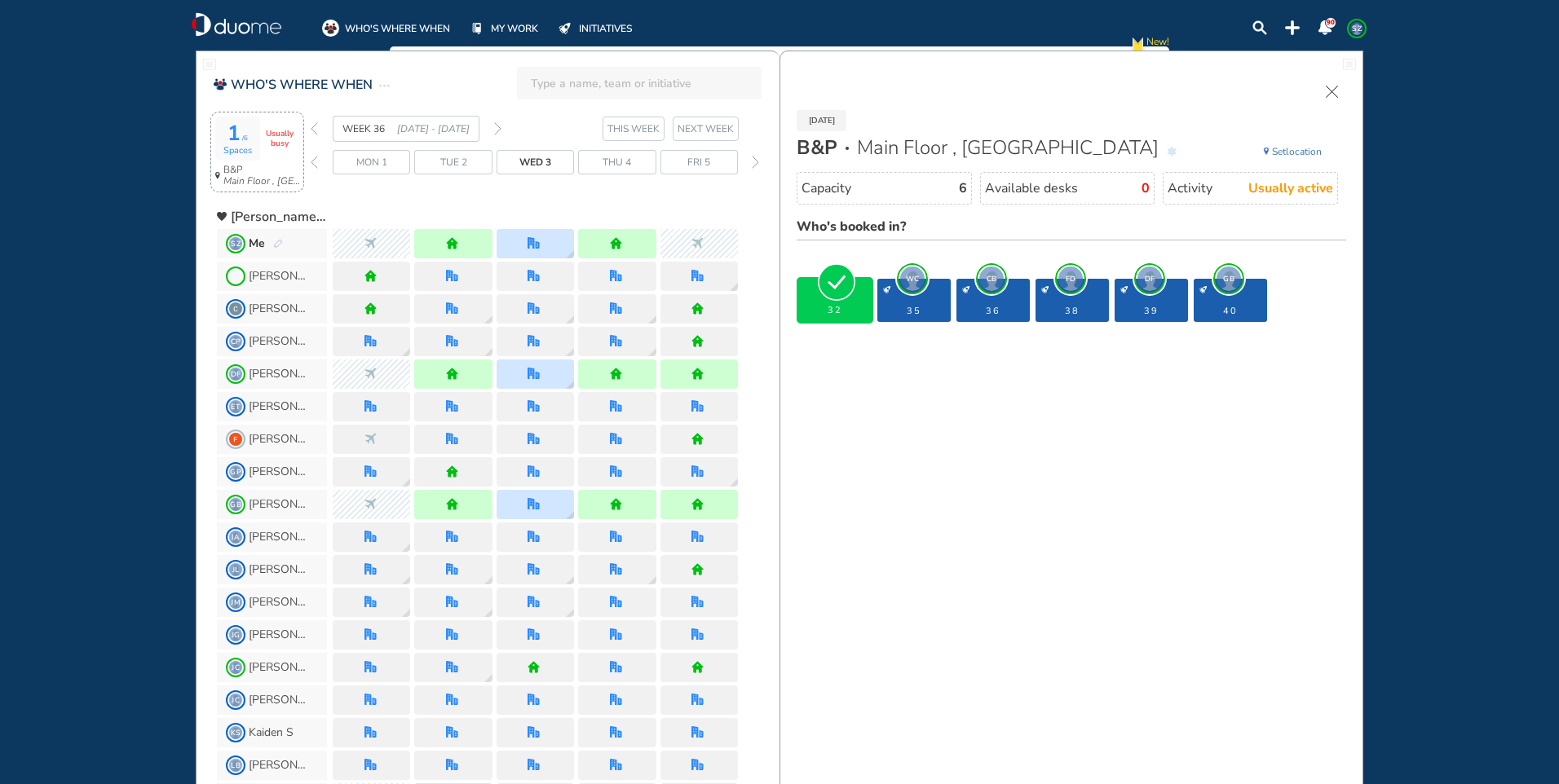
click at [987, 275] on span "CB" at bounding box center [991, 278] width 25 height 25
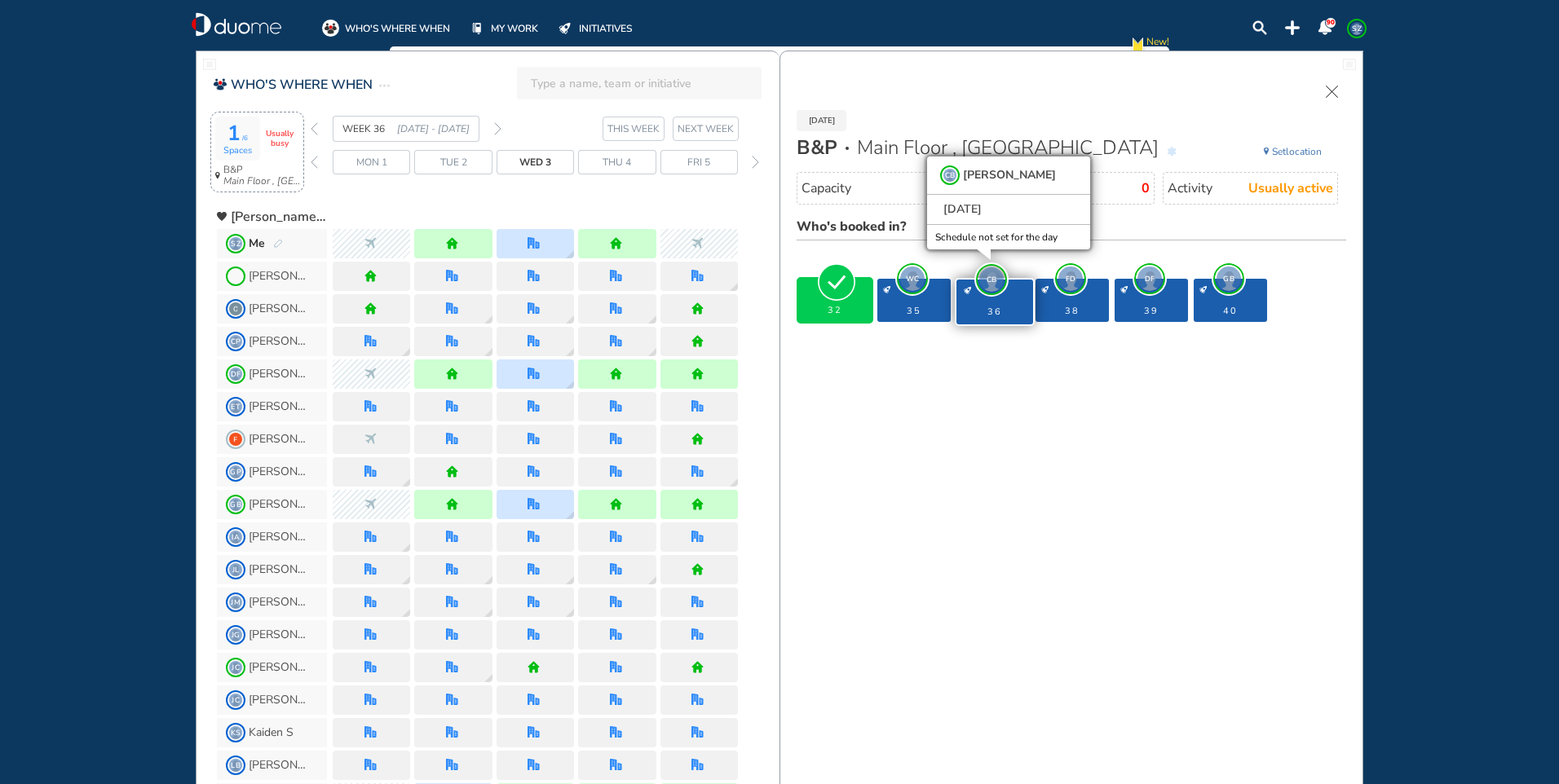
click at [1146, 280] on span "DF" at bounding box center [1149, 278] width 25 height 25
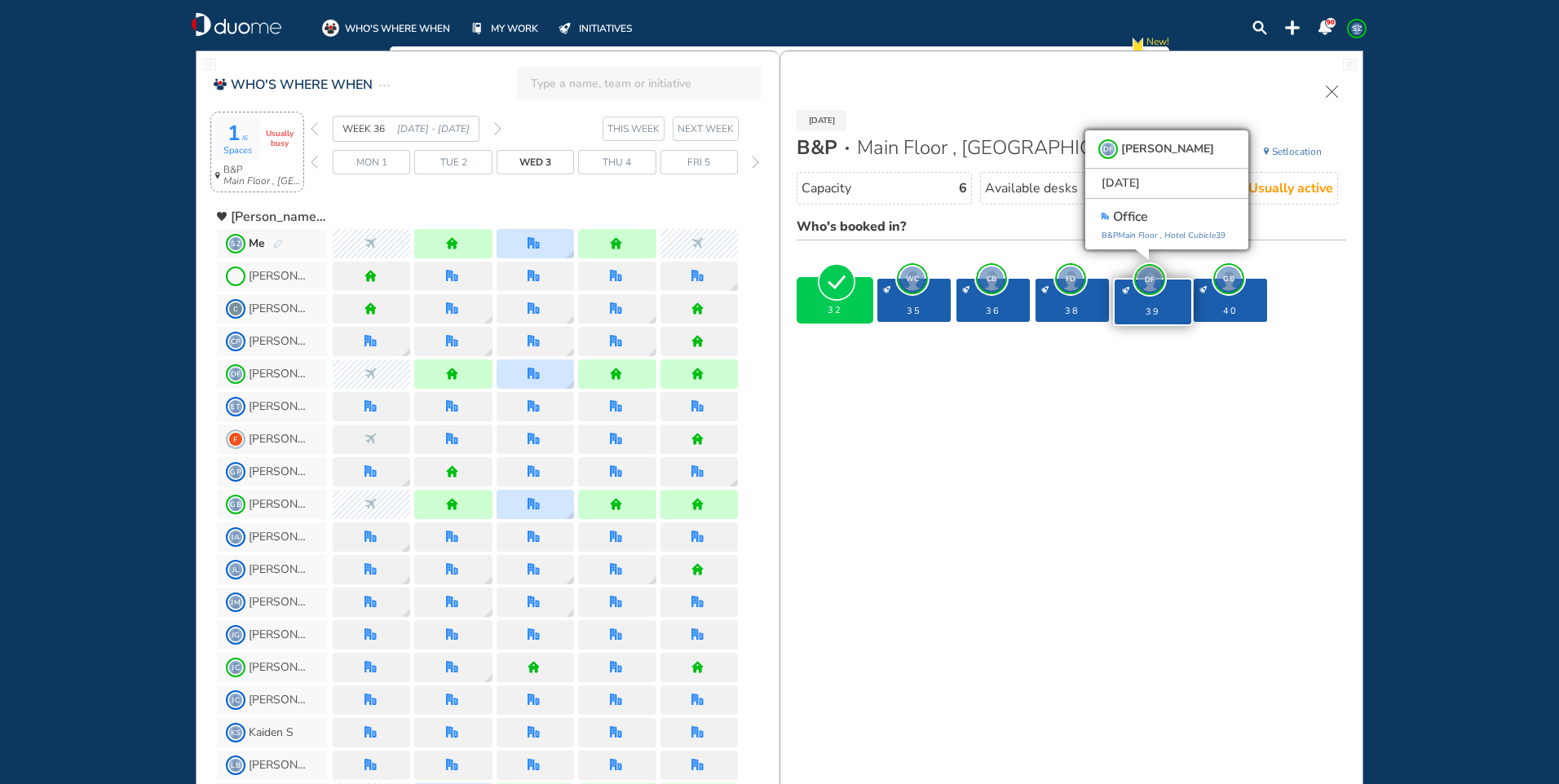
click at [498, 126] on img "forward week" at bounding box center [497, 129] width 7 height 13
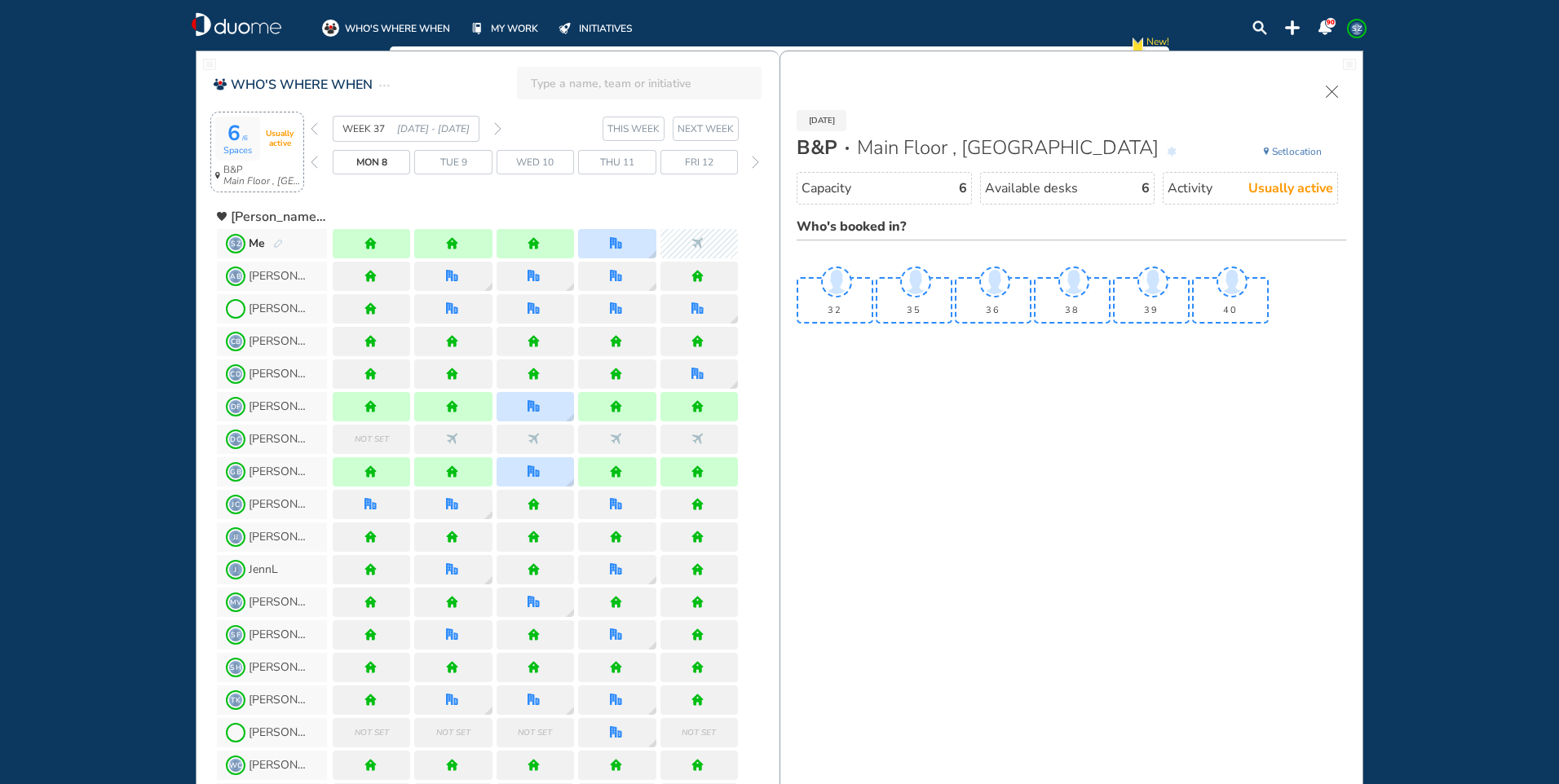
click at [616, 163] on span "Thu 11" at bounding box center [617, 162] width 34 height 16
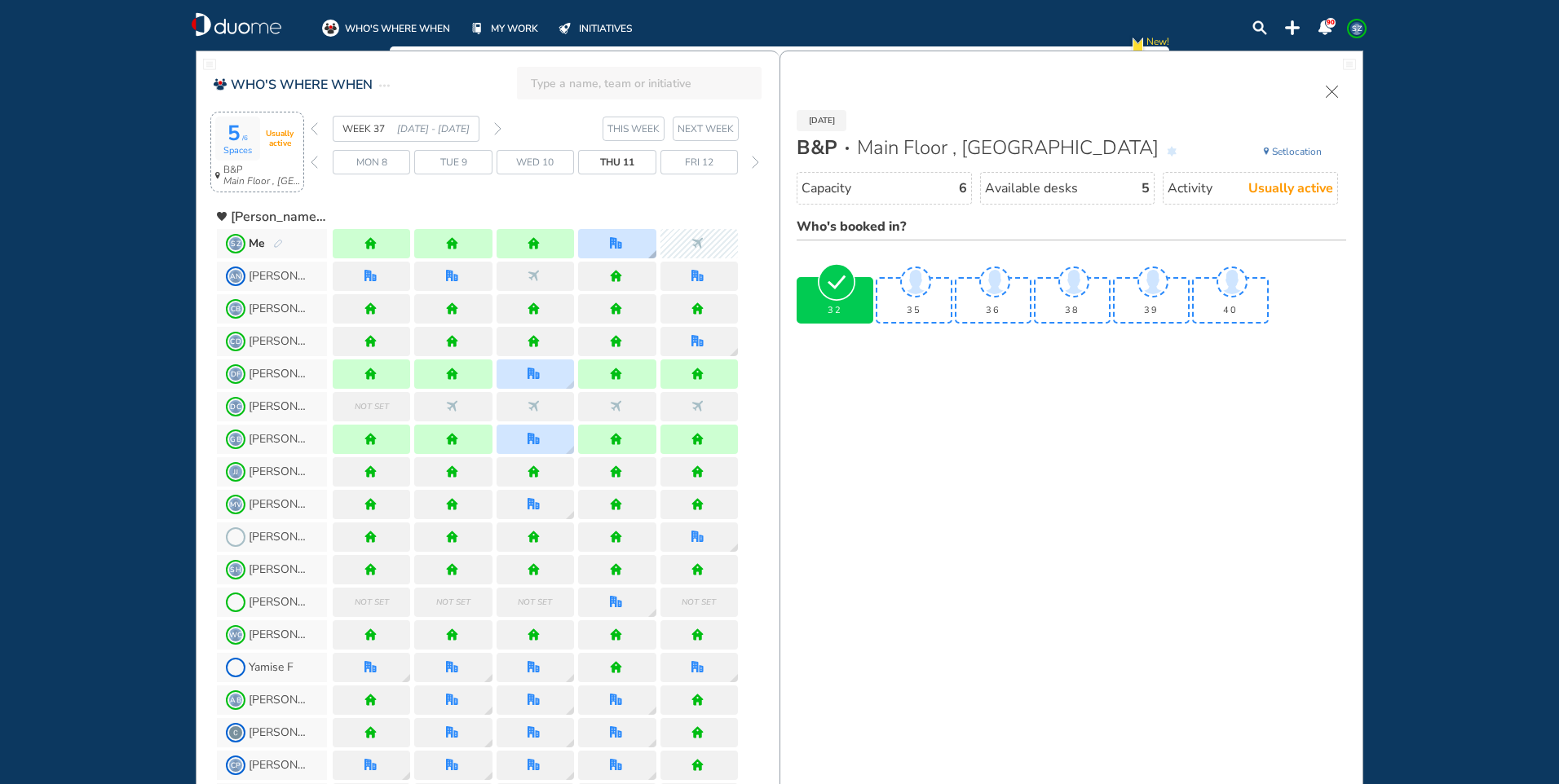
click at [627, 238] on div at bounding box center [617, 243] width 78 height 29
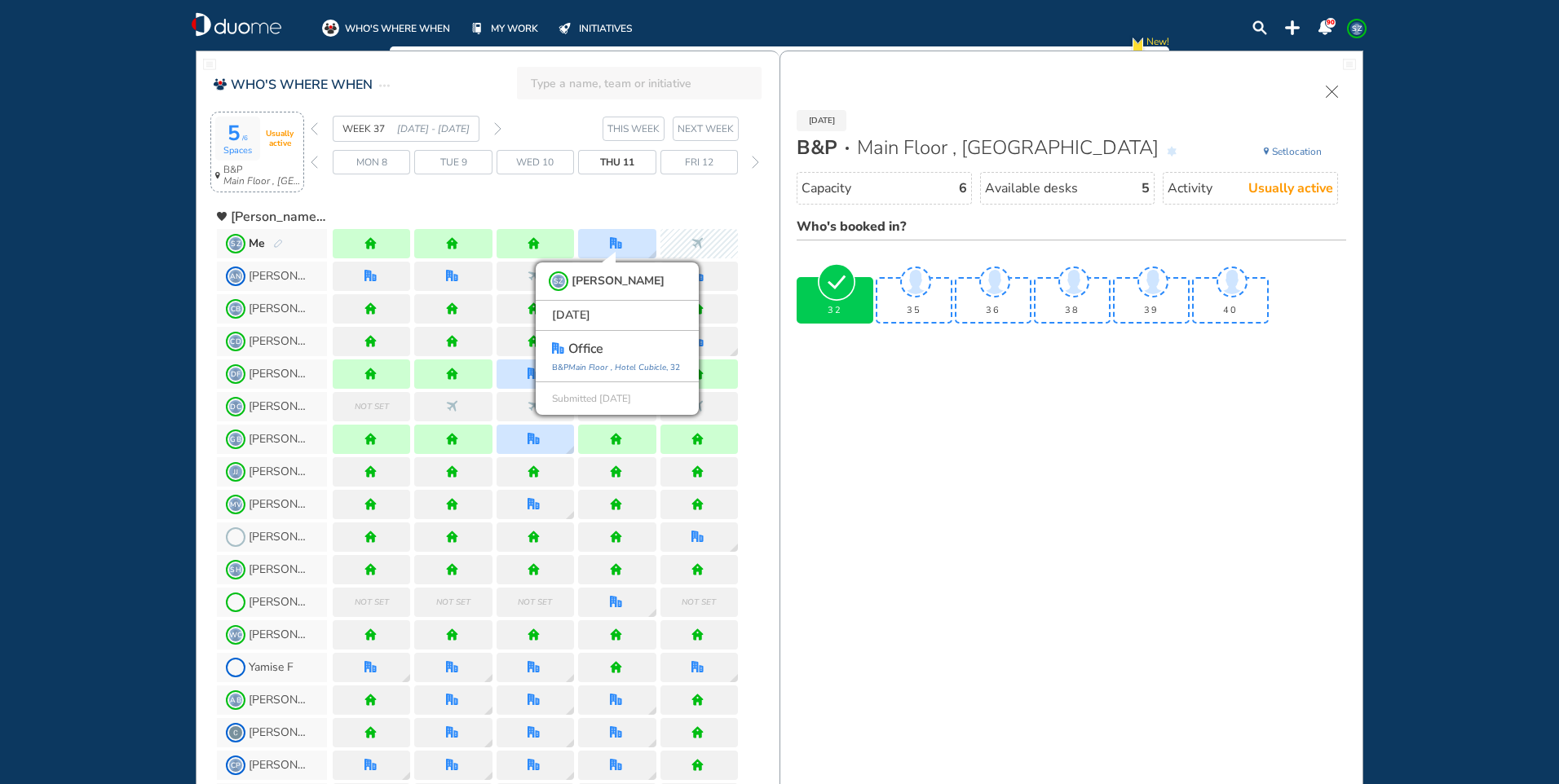
click at [313, 132] on img "back week" at bounding box center [314, 129] width 7 height 13
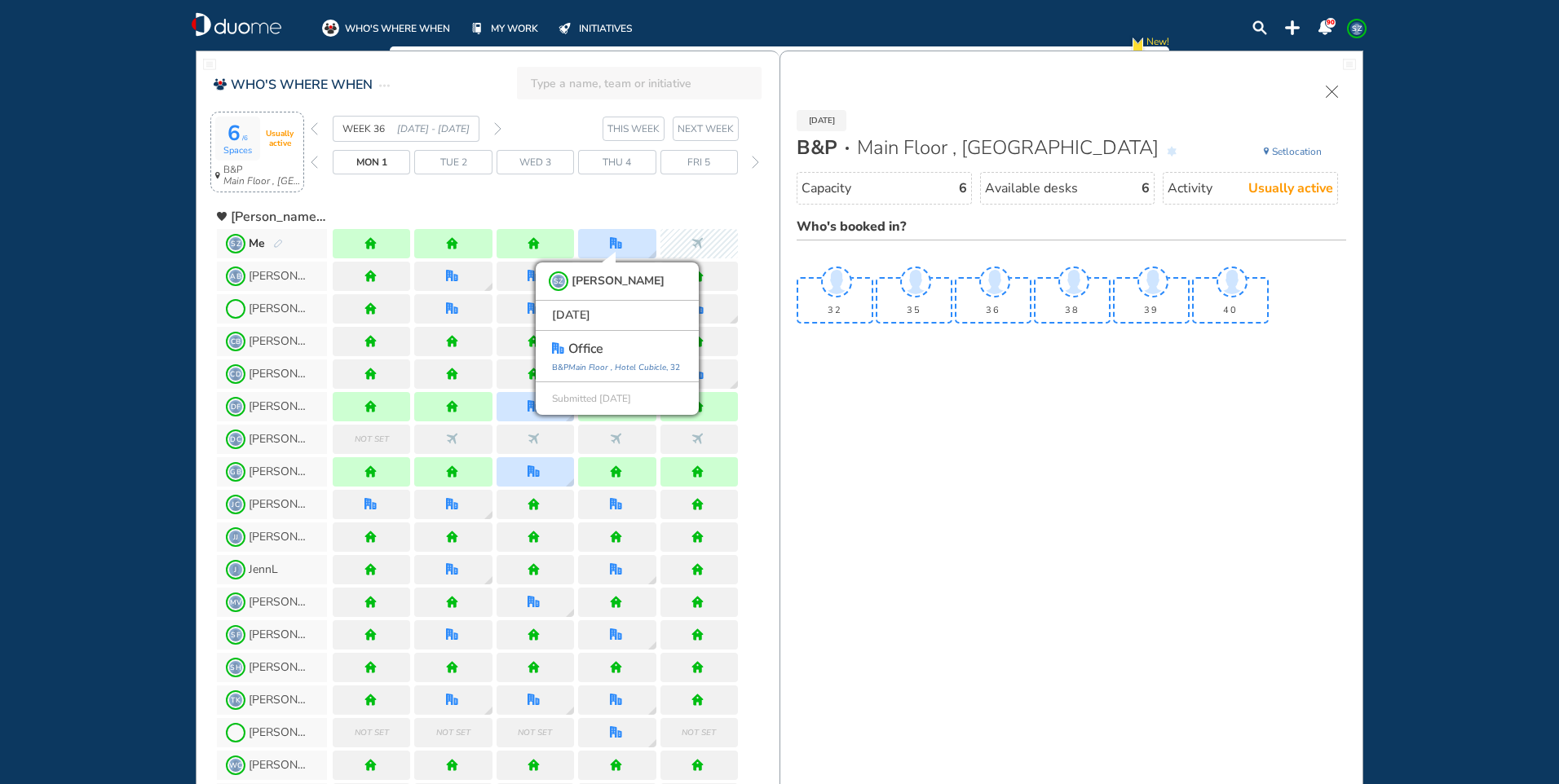
click at [313, 132] on img "back week" at bounding box center [314, 129] width 7 height 13
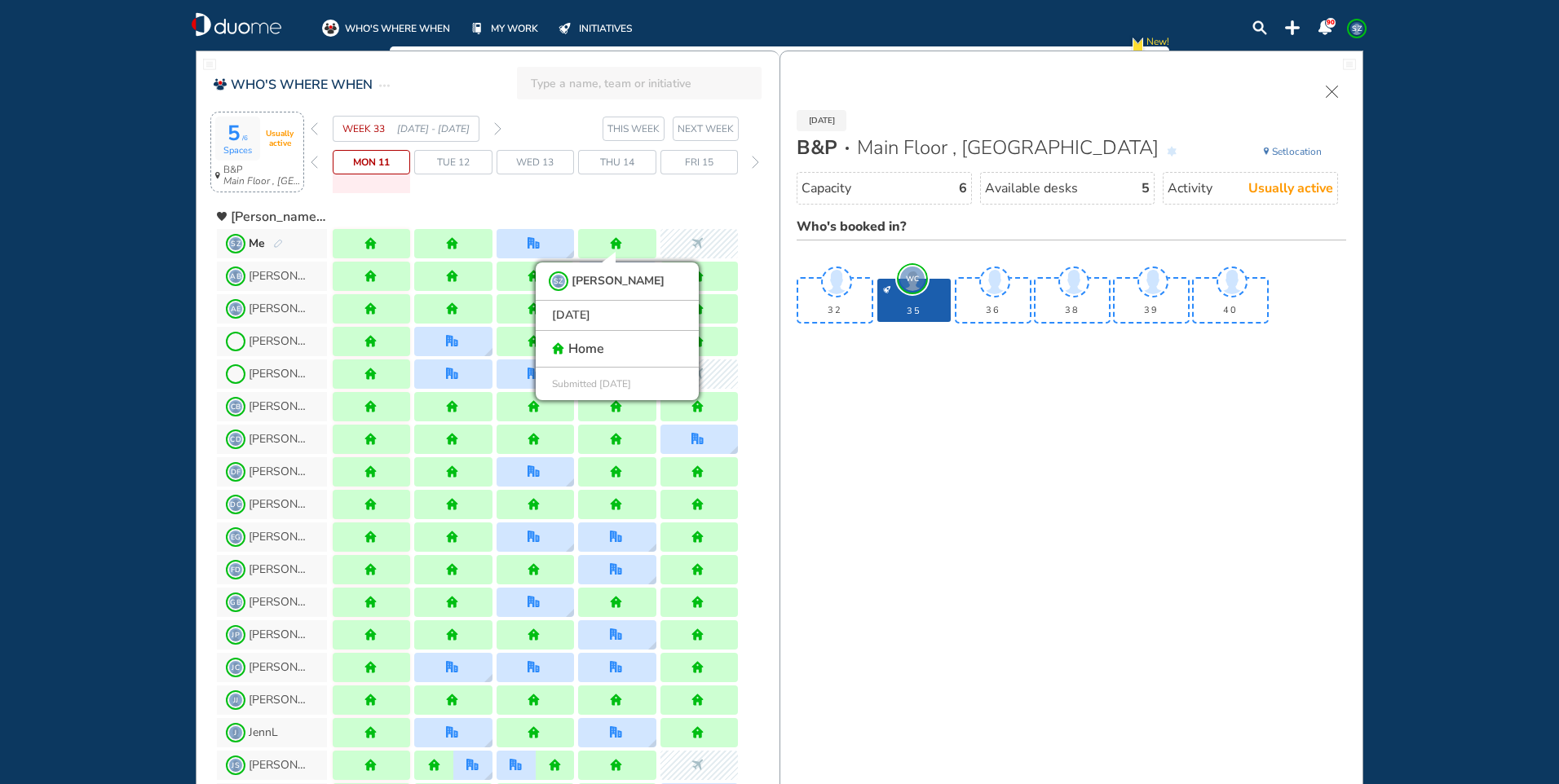
click at [314, 131] on img "back week" at bounding box center [314, 129] width 7 height 13
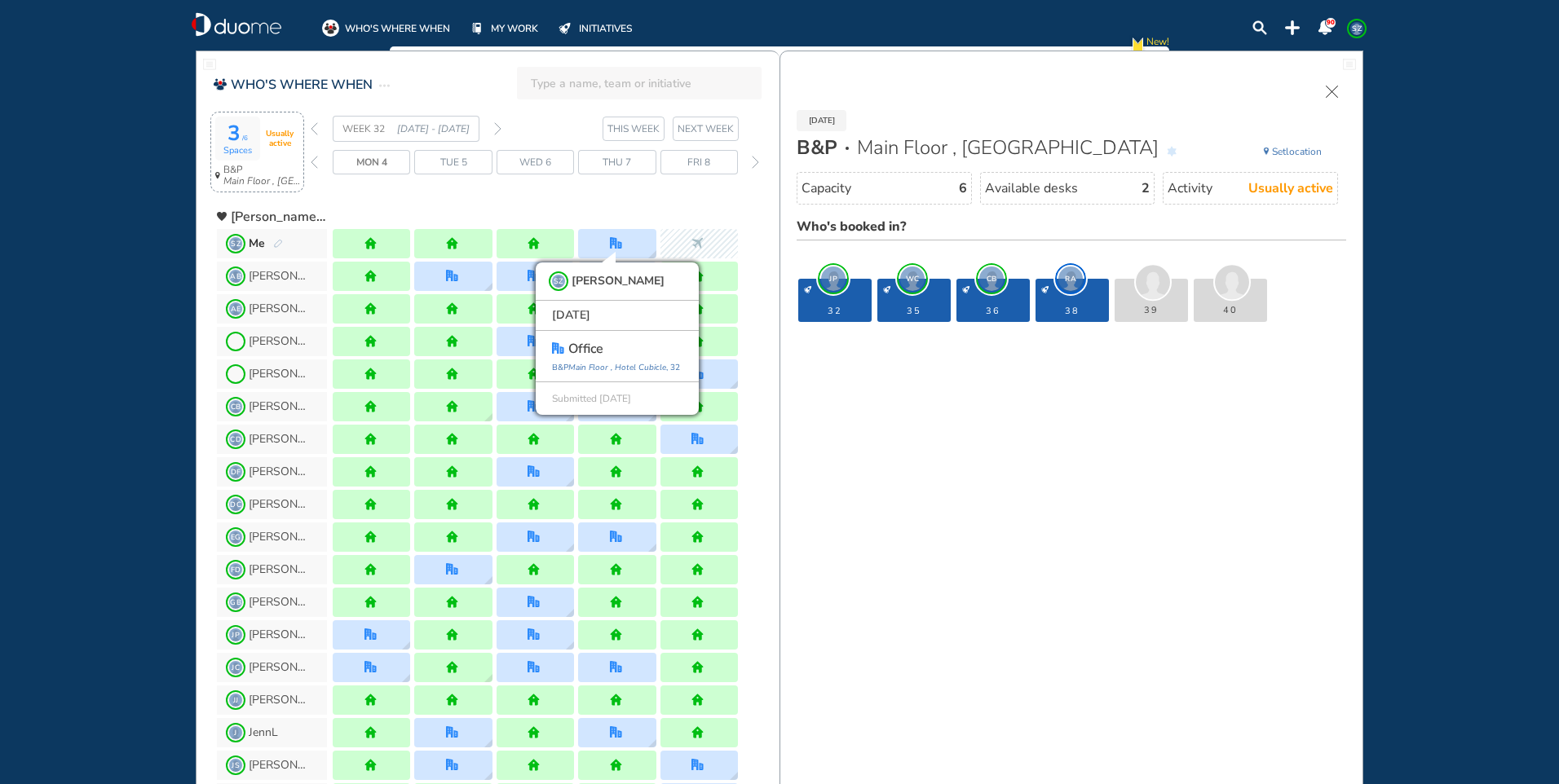
click at [494, 123] on img "forward week" at bounding box center [497, 129] width 7 height 13
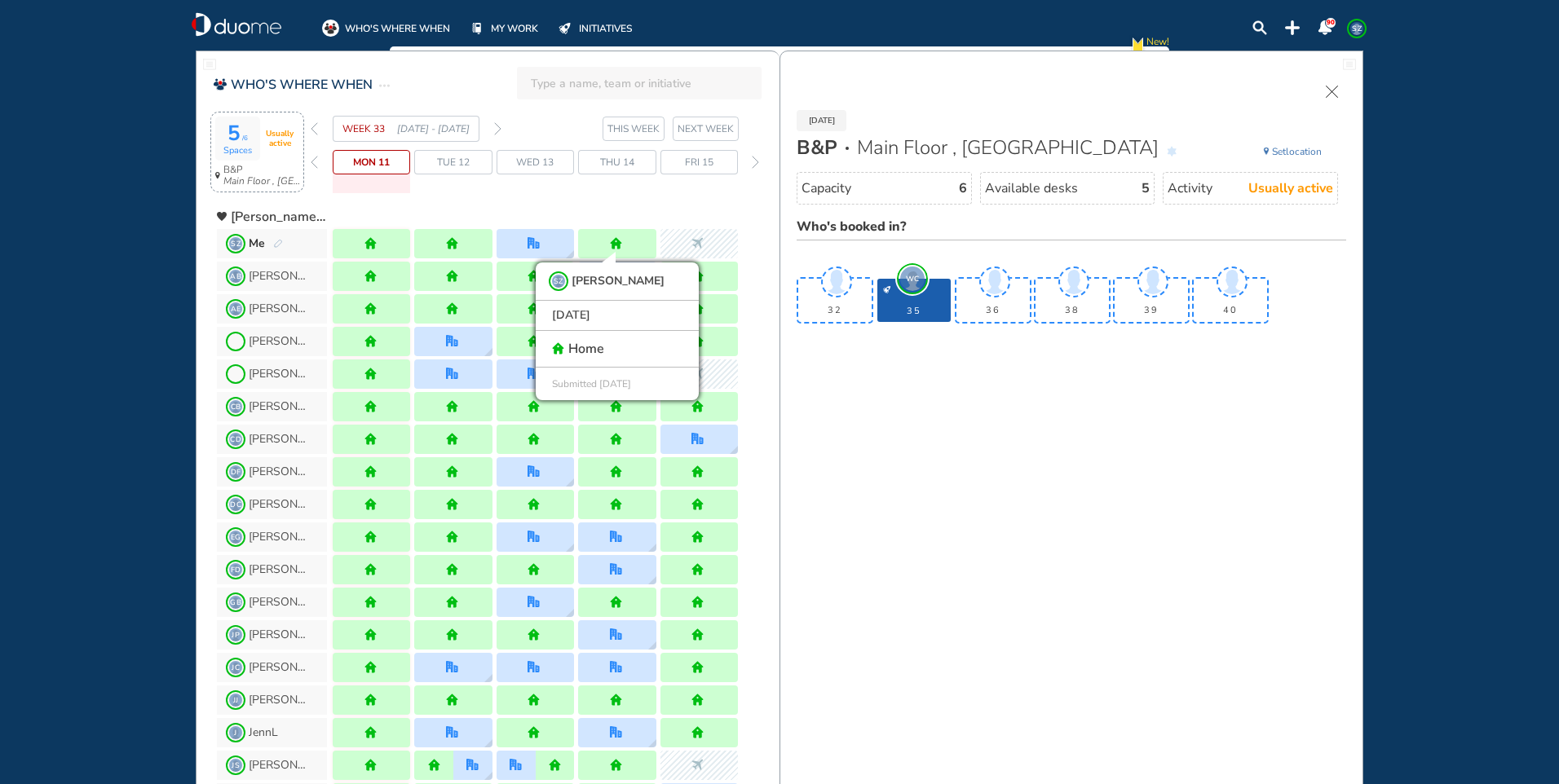
click at [535, 160] on span "Wed 13" at bounding box center [535, 162] width 38 height 16
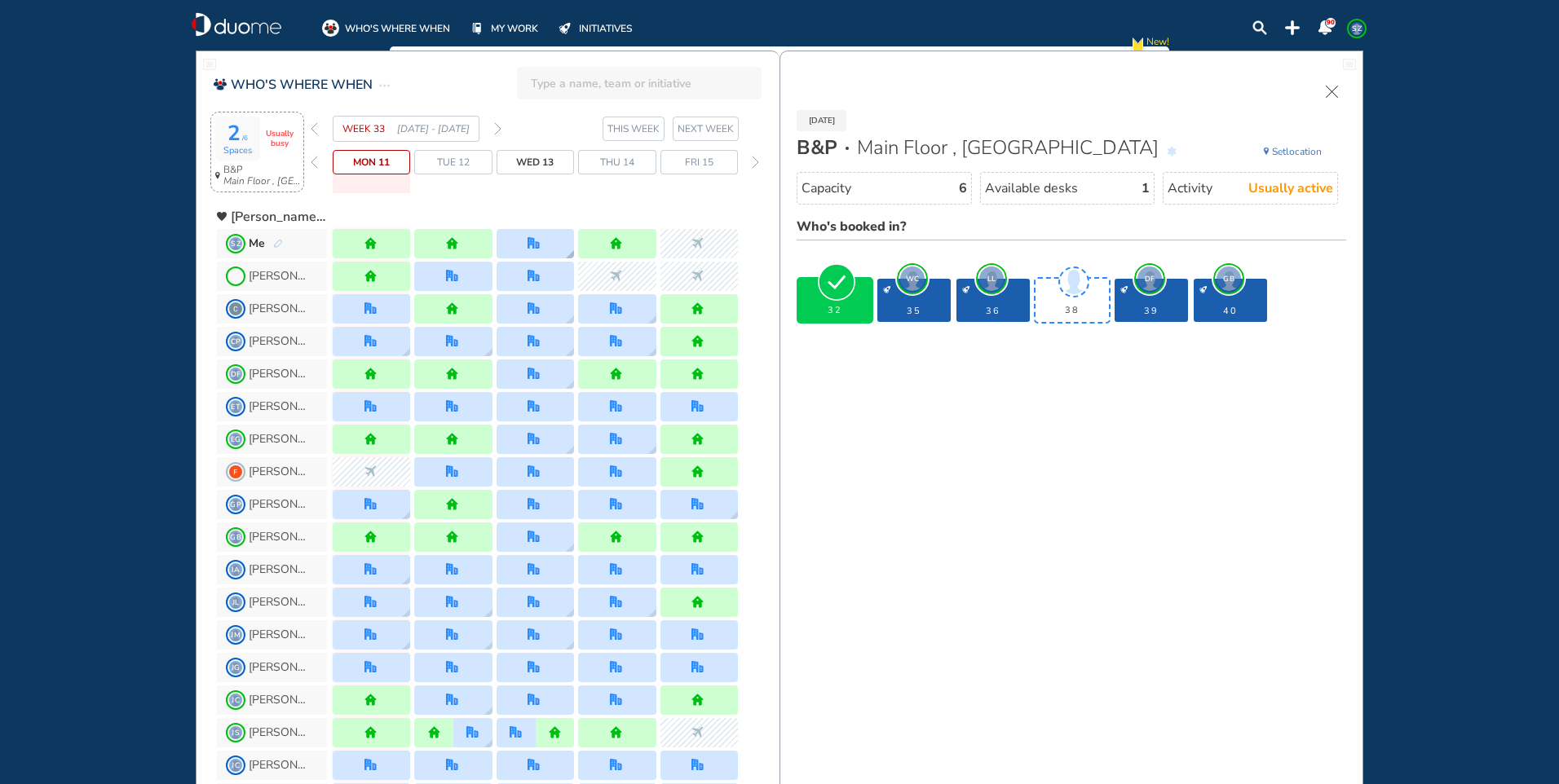
click at [541, 235] on div at bounding box center [535, 243] width 78 height 29
